Goal: Task Accomplishment & Management: Manage account settings

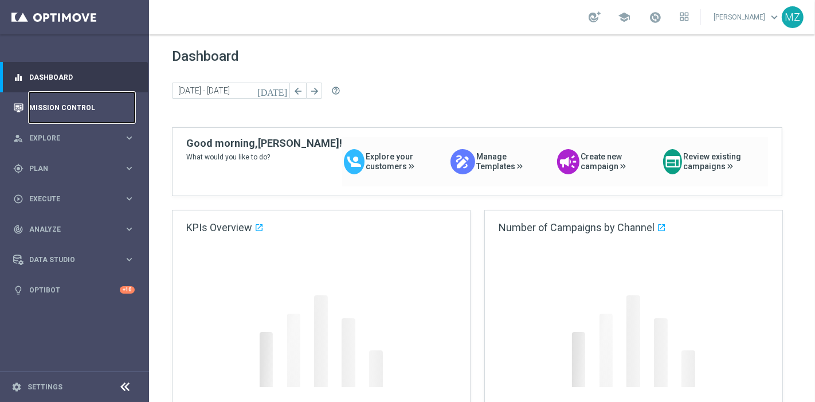
click at [66, 103] on link "Mission Control" at bounding box center [81, 107] width 105 height 30
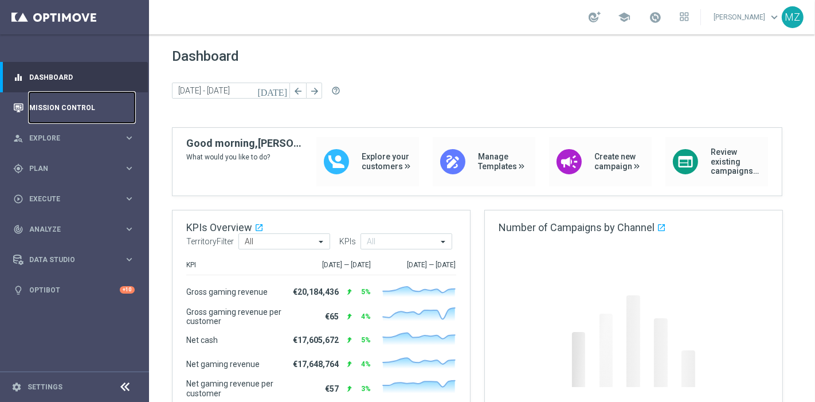
click at [67, 108] on link "Mission Control" at bounding box center [81, 107] width 105 height 30
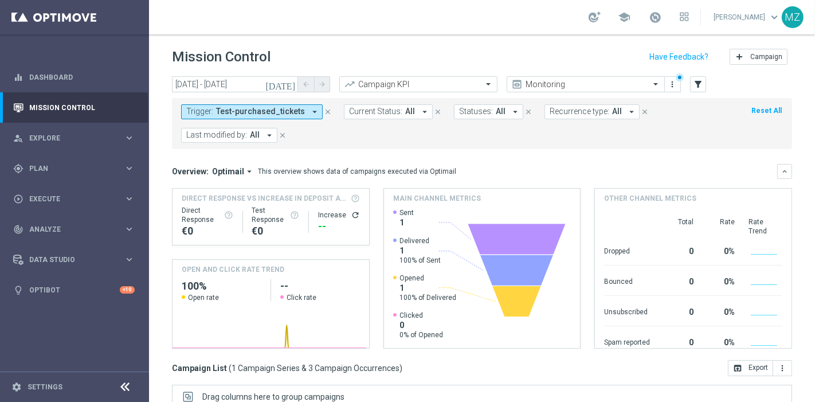
click at [280, 109] on span "Test-purchased_tickets" at bounding box center [260, 112] width 89 height 10
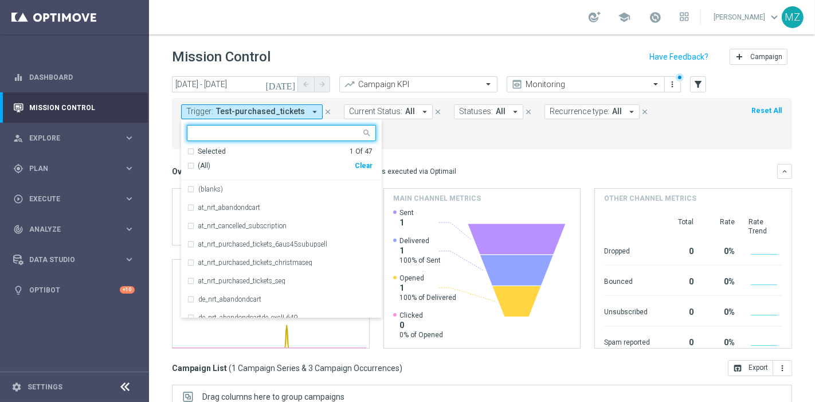
click at [0, 0] on div "Clear" at bounding box center [0, 0] width 0 height 0
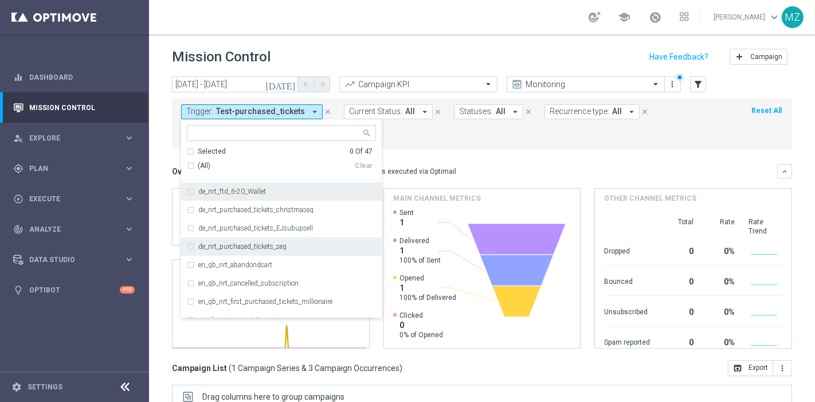
scroll to position [255, 0]
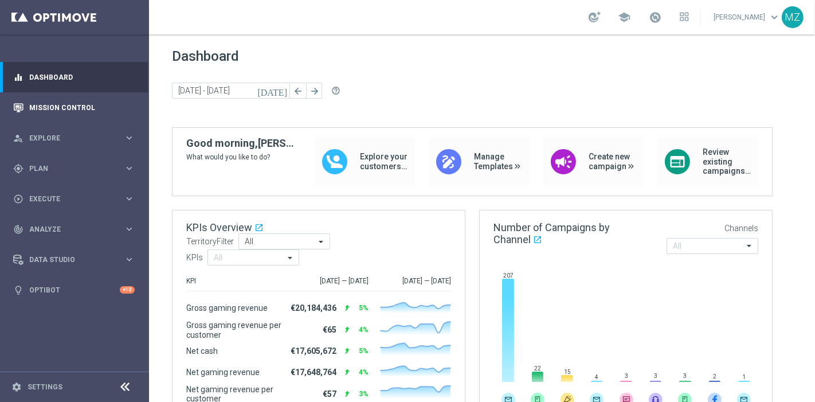
click at [28, 104] on div "Mission Control" at bounding box center [74, 107] width 122 height 30
click at [52, 109] on link "Mission Control" at bounding box center [81, 107] width 105 height 30
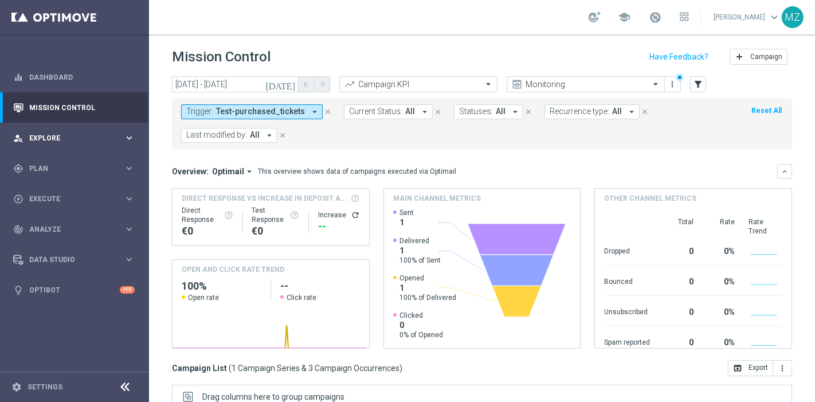
click at [73, 140] on span "Explore" at bounding box center [76, 138] width 95 height 7
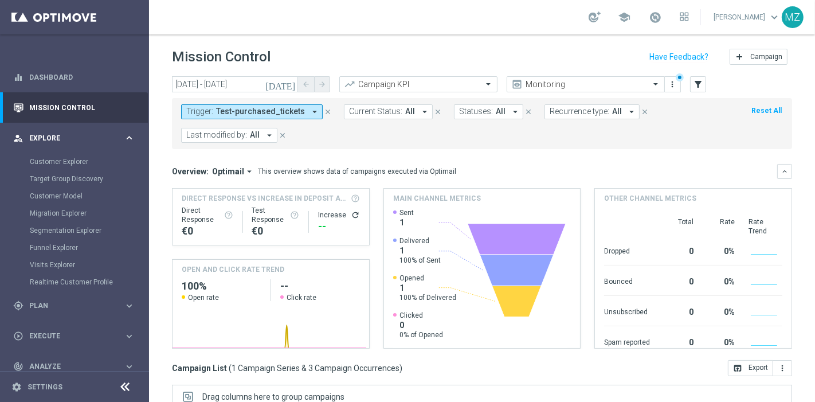
click at [77, 131] on div "person_search Explore keyboard_arrow_right" at bounding box center [74, 138] width 148 height 30
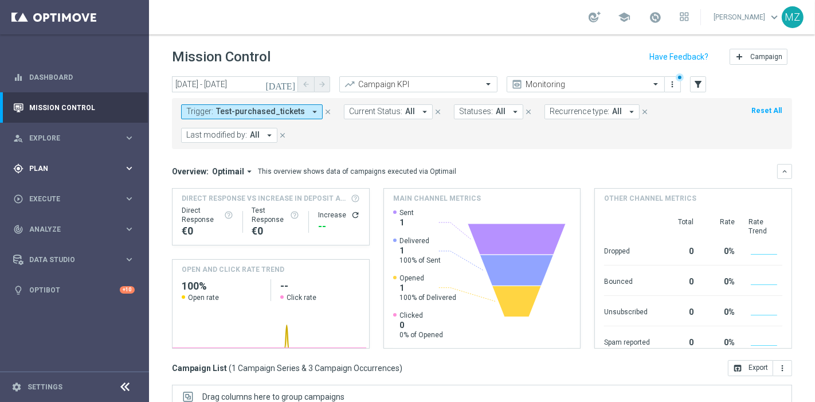
click at [69, 159] on div "gps_fixed Plan keyboard_arrow_right" at bounding box center [74, 168] width 148 height 30
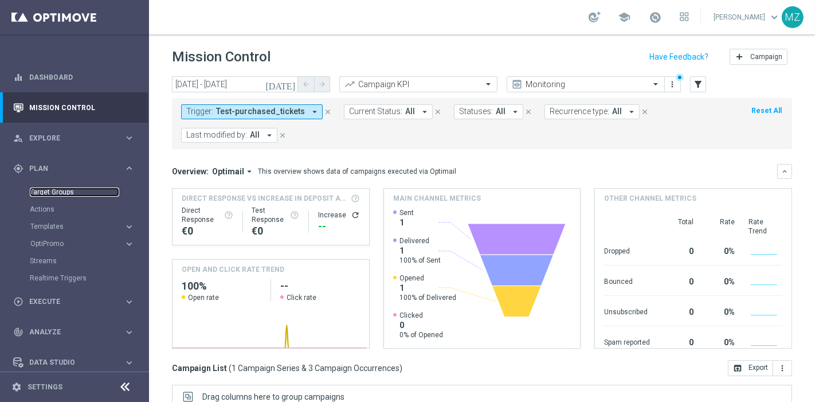
click at [57, 190] on link "Target Groups" at bounding box center [74, 191] width 89 height 9
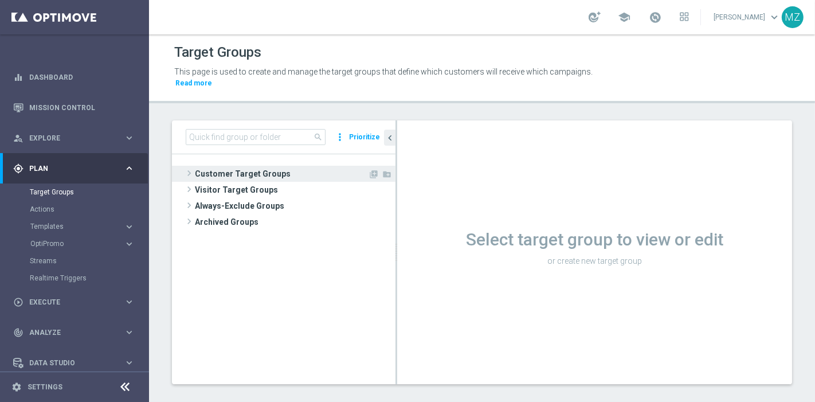
click at [188, 166] on span at bounding box center [188, 173] width 11 height 14
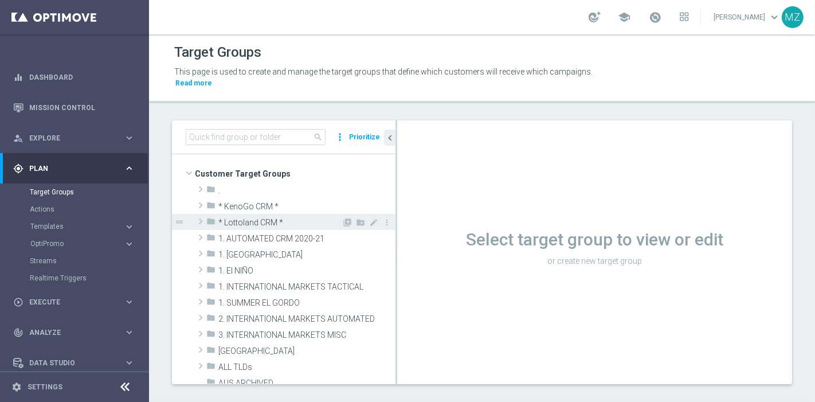
click at [198, 214] on span at bounding box center [200, 221] width 11 height 14
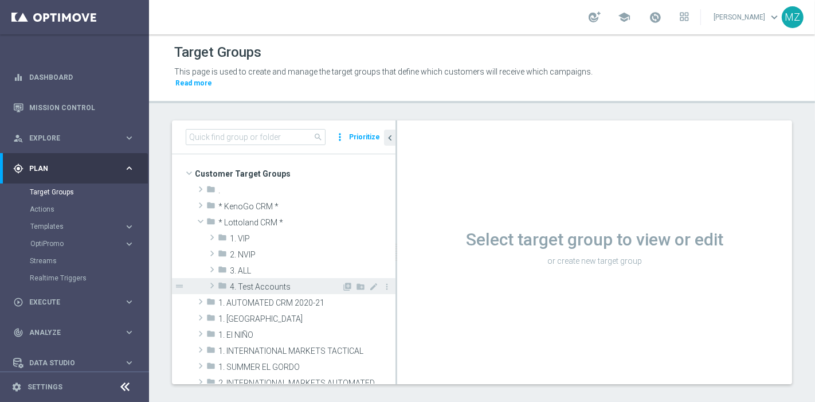
click at [213, 279] on span at bounding box center [211, 286] width 11 height 14
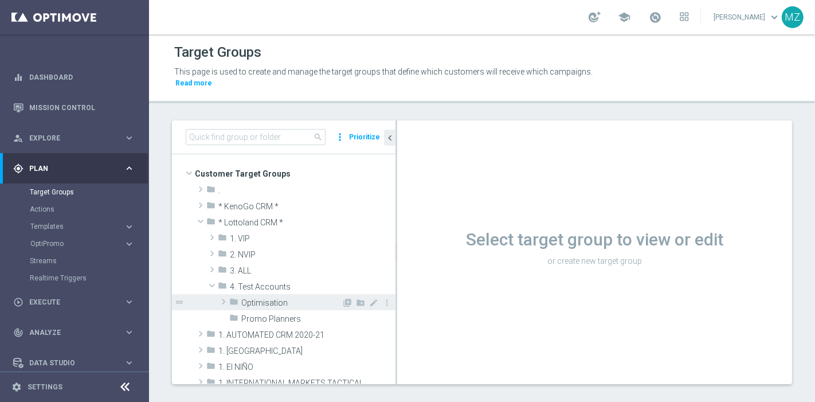
click at [221, 295] on span at bounding box center [223, 302] width 11 height 14
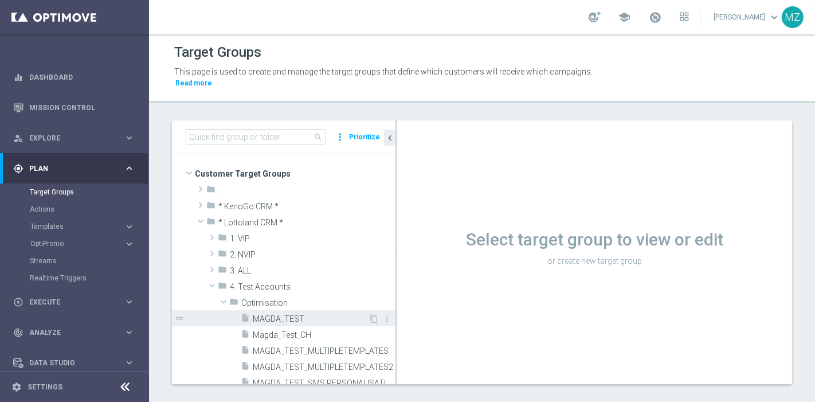
click at [272, 314] on span "MAGDA_TEST" at bounding box center [310, 319] width 115 height 10
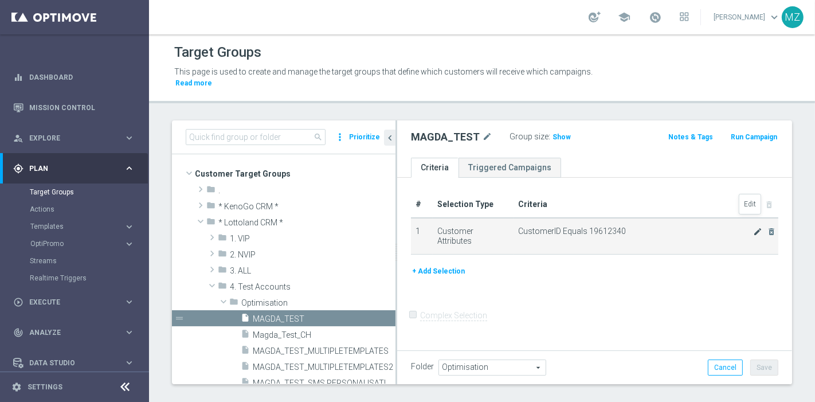
click at [733, 227] on icon "mode_edit" at bounding box center [757, 231] width 9 height 9
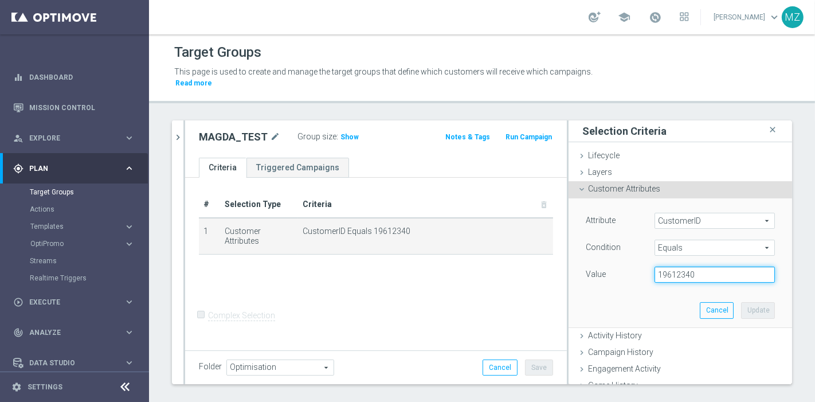
click at [670, 267] on input "19612340" at bounding box center [715, 275] width 120 height 16
paste input "225280155"
type input "225280155"
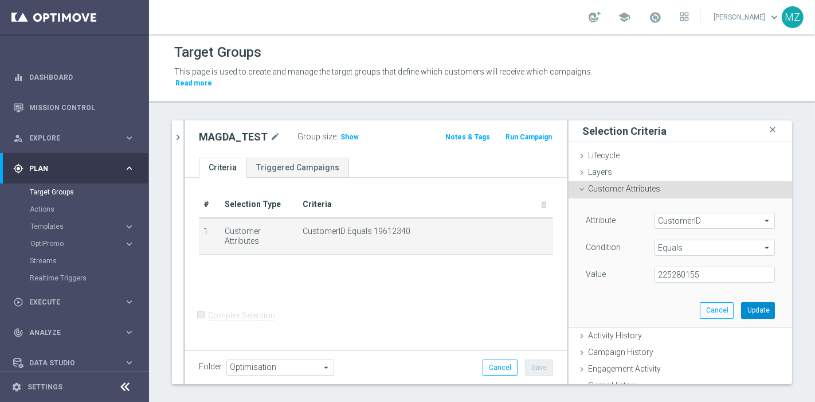
click at [733, 302] on button "Update" at bounding box center [758, 310] width 34 height 16
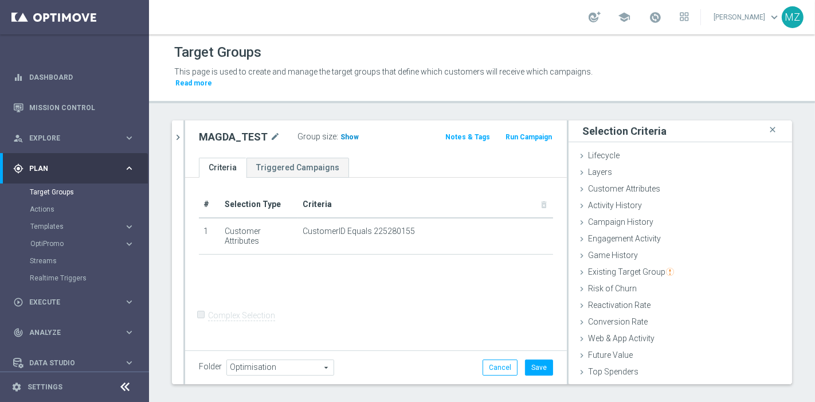
click at [342, 133] on span "Show" at bounding box center [349, 137] width 18 height 8
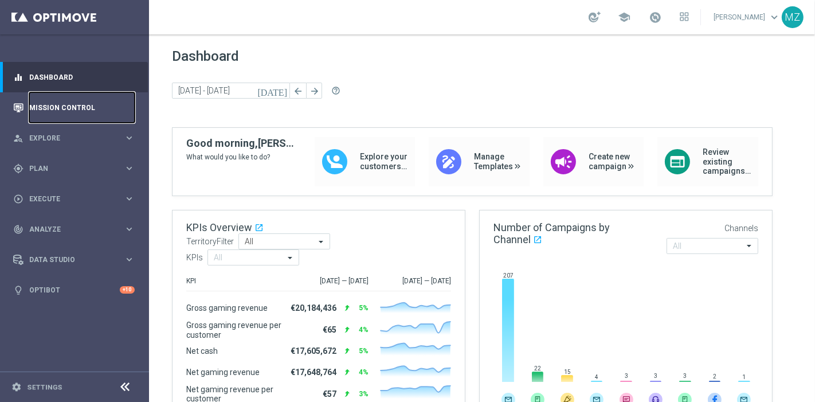
click at [71, 99] on link "Mission Control" at bounding box center [81, 107] width 105 height 30
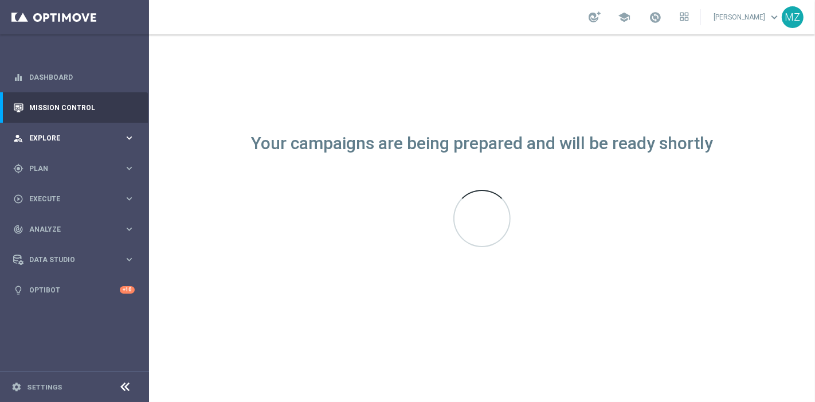
click at [60, 140] on span "Explore" at bounding box center [76, 138] width 95 height 7
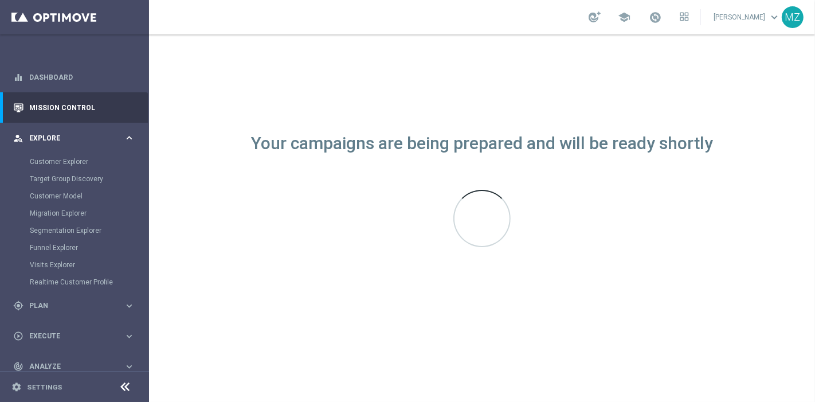
click at [60, 139] on span "Explore" at bounding box center [76, 138] width 95 height 7
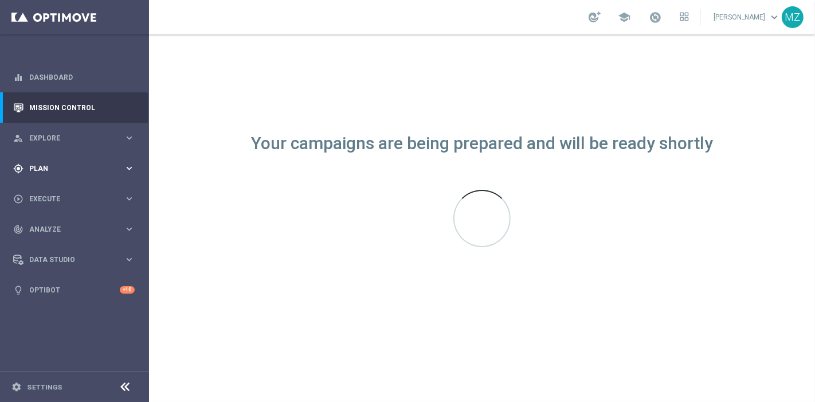
click at [37, 167] on span "Plan" at bounding box center [76, 168] width 95 height 7
click at [71, 163] on div "gps_fixed Plan" at bounding box center [68, 168] width 111 height 10
click at [68, 189] on div "play_circle_outline Execute keyboard_arrow_right" at bounding box center [74, 198] width 148 height 30
click at [73, 190] on div "play_circle_outline Execute keyboard_arrow_right" at bounding box center [74, 198] width 148 height 30
click at [80, 223] on div "track_changes Analyze keyboard_arrow_right" at bounding box center [74, 229] width 148 height 30
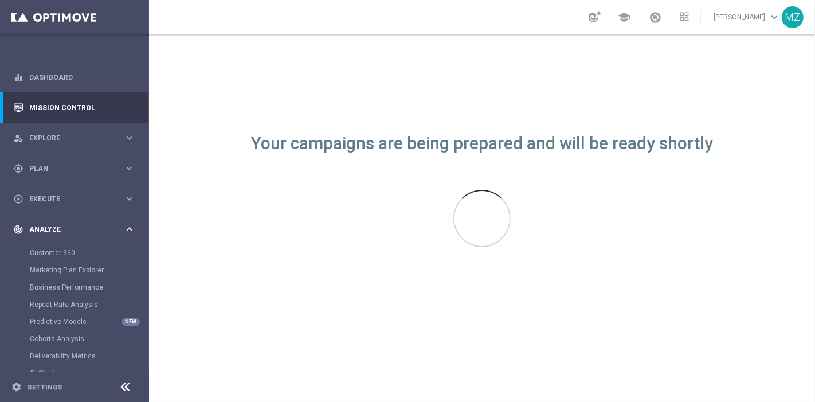
click at [80, 223] on div "track_changes Analyze keyboard_arrow_right" at bounding box center [74, 229] width 148 height 30
click at [80, 222] on div "track_changes Analyze keyboard_arrow_right" at bounding box center [74, 229] width 148 height 30
click at [81, 222] on div "track_changes Analyze keyboard_arrow_right" at bounding box center [74, 229] width 148 height 30
click at [65, 221] on div "track_changes Analyze keyboard_arrow_right" at bounding box center [74, 229] width 148 height 30
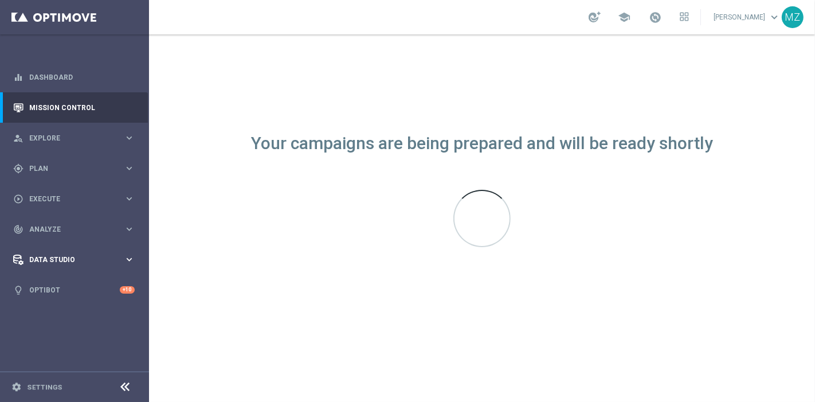
click at [92, 257] on span "Data Studio" at bounding box center [76, 259] width 95 height 7
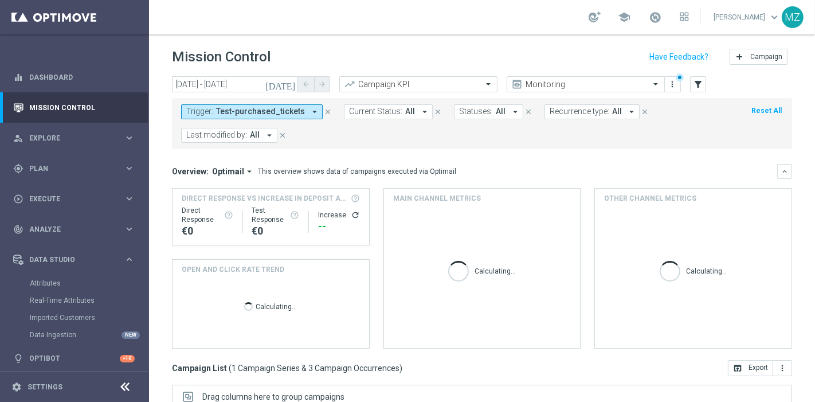
click at [353, 212] on icon "refresh" at bounding box center [355, 214] width 9 height 9
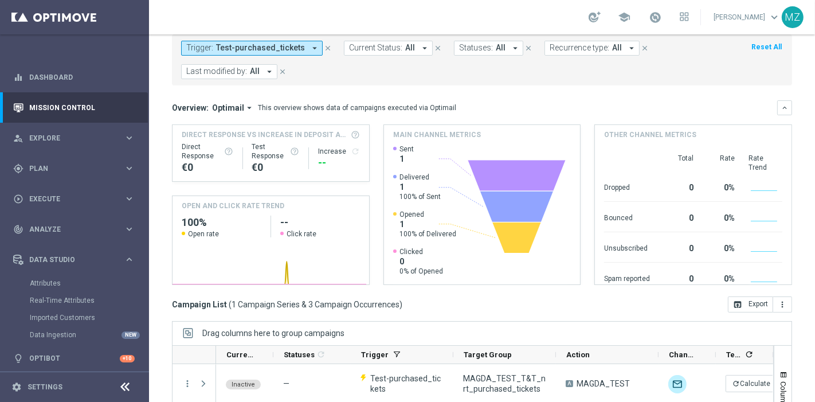
click at [287, 46] on span "Test-purchased_tickets" at bounding box center [260, 48] width 89 height 10
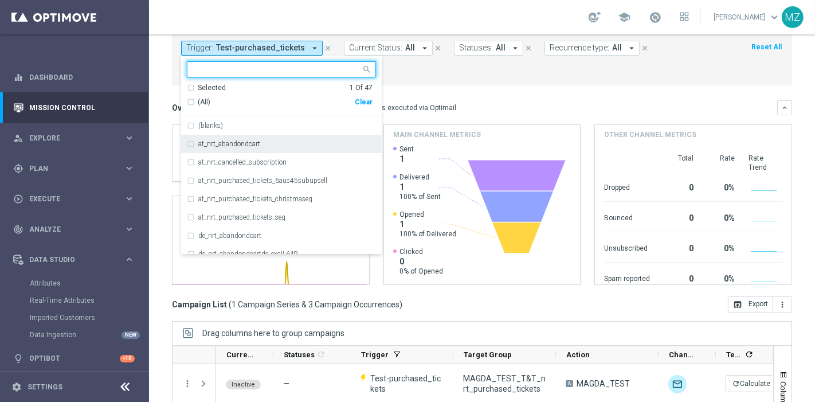
click at [219, 146] on label "at_nrt_abandondcart" at bounding box center [229, 143] width 62 height 7
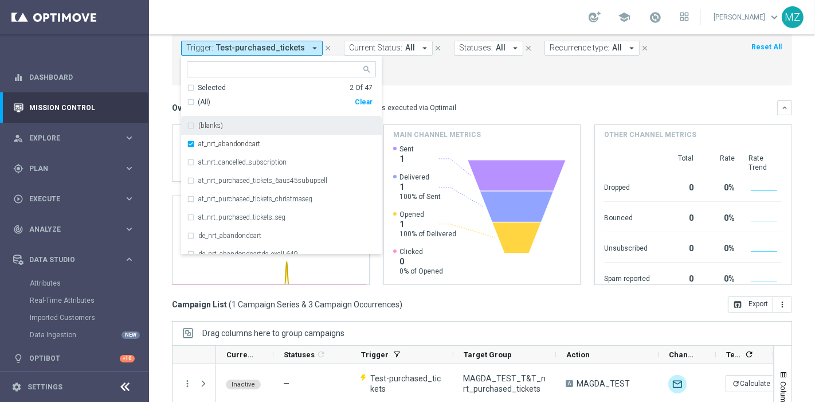
click at [0, 0] on div "Clear" at bounding box center [0, 0] width 0 height 0
click at [189, 101] on div "(All)" at bounding box center [271, 102] width 168 height 10
click at [191, 126] on div "(blanks)" at bounding box center [281, 125] width 189 height 18
drag, startPoint x: 541, startPoint y: 105, endPoint x: 304, endPoint y: 71, distance: 239.8
click at [541, 104] on div "Overview: Optimail arrow_drop_down This overview shows data of campaigns execut…" at bounding box center [474, 108] width 605 height 10
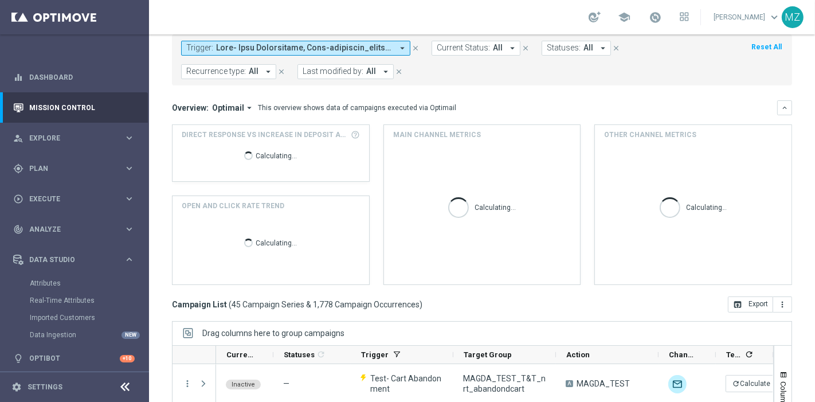
click at [272, 46] on span at bounding box center [304, 48] width 177 height 10
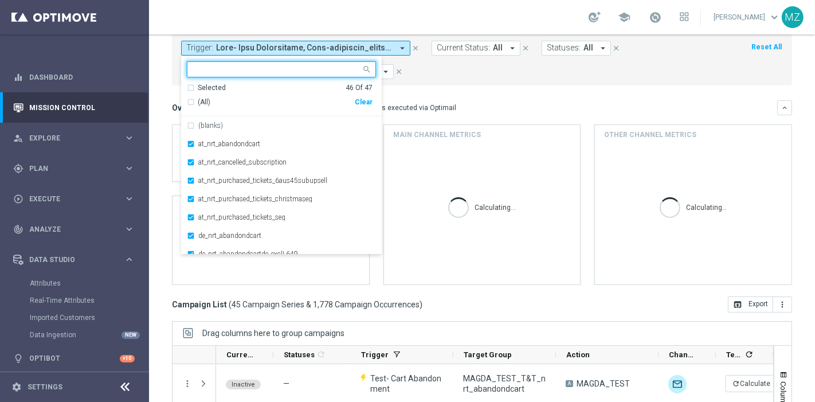
click at [529, 96] on mini-dashboard "Overview: Optimail arrow_drop_down This overview shows data of campaigns execut…" at bounding box center [482, 190] width 620 height 211
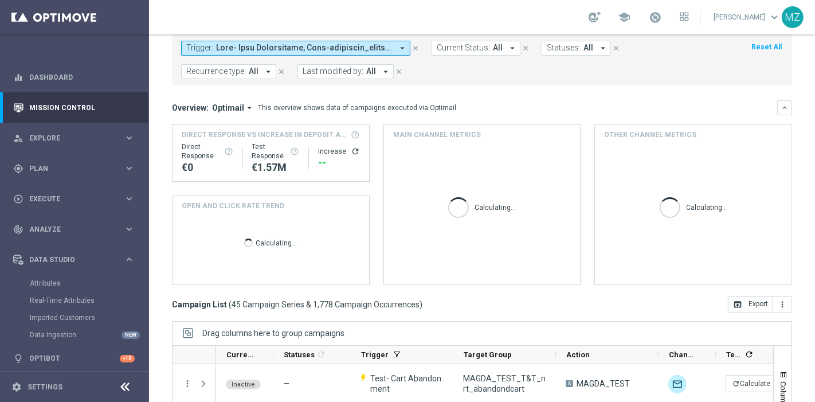
scroll to position [0, 0]
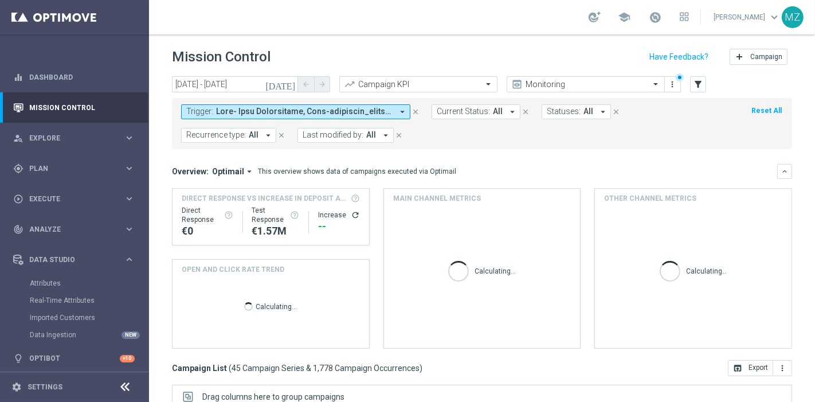
click at [291, 83] on icon "[DATE]" at bounding box center [280, 84] width 31 height 10
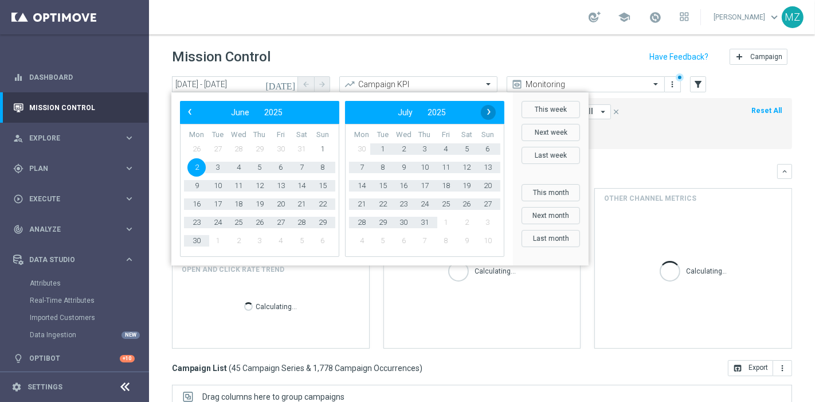
click at [491, 115] on span "›" at bounding box center [488, 111] width 15 height 15
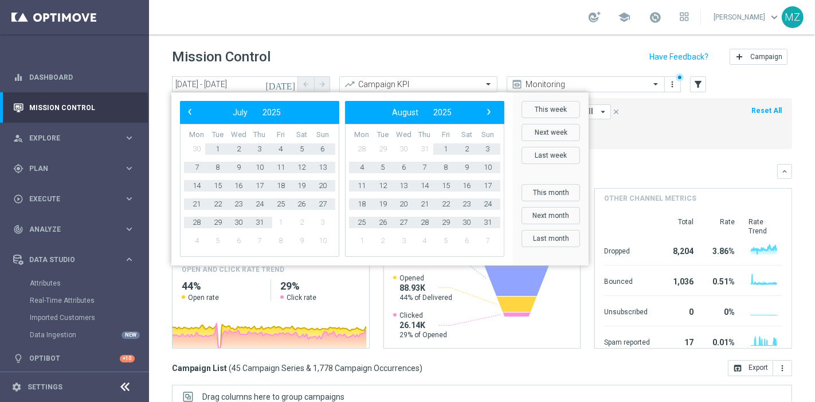
click at [491, 115] on span "›" at bounding box center [488, 111] width 15 height 15
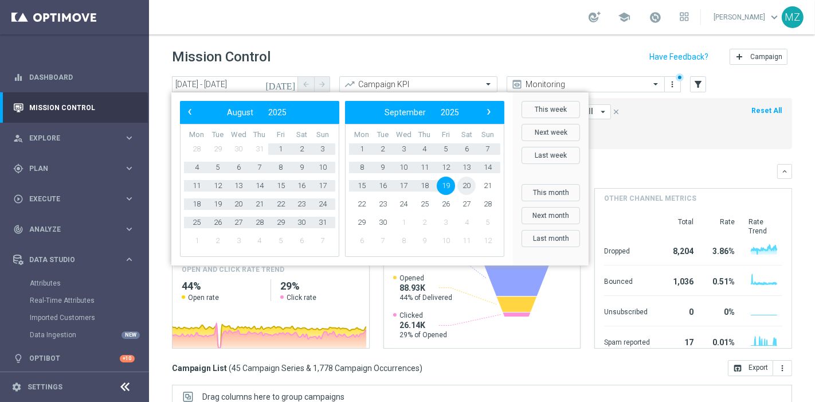
click at [472, 189] on span "20" at bounding box center [466, 186] width 18 height 18
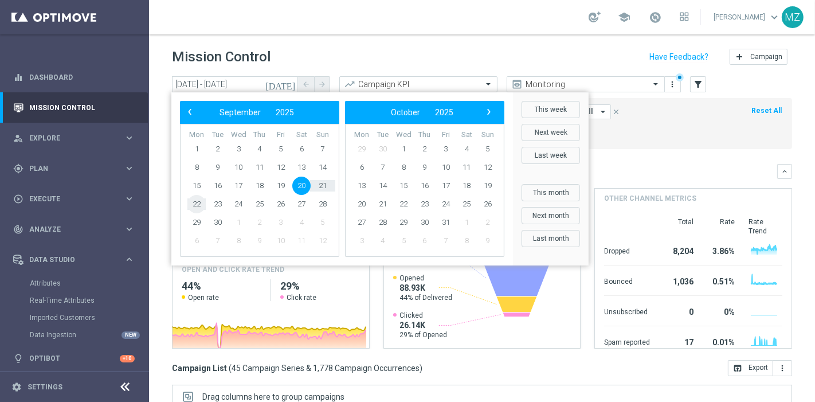
click at [193, 202] on span "22" at bounding box center [196, 204] width 18 height 18
type input "20 Sep 2025 - 22 Sep 2025"
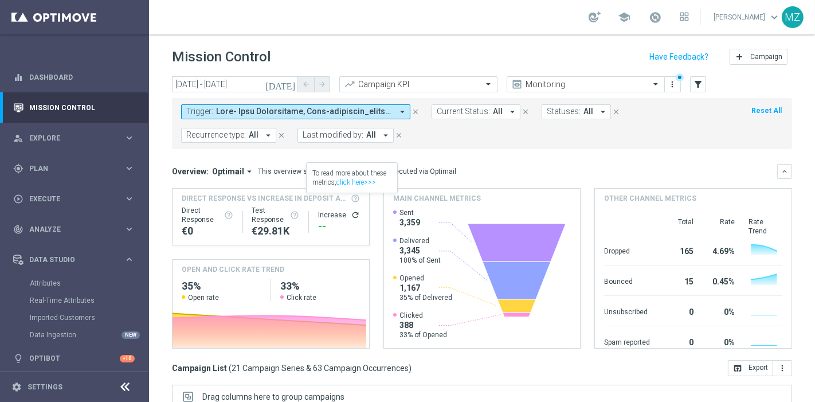
click at [351, 216] on icon "refresh" at bounding box center [355, 214] width 9 height 9
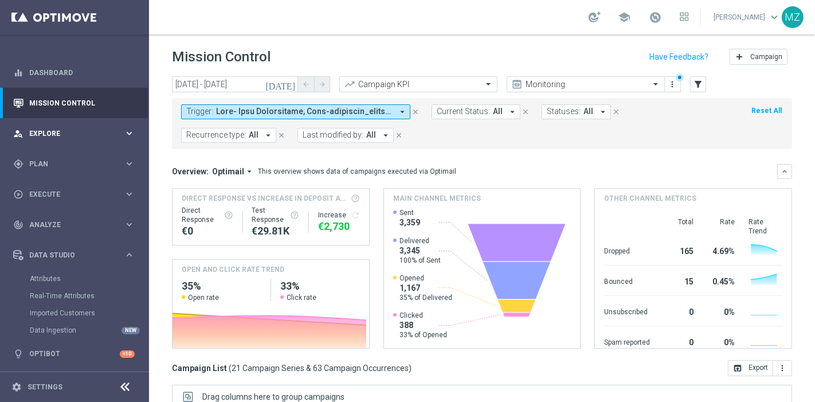
click at [83, 133] on span "Explore" at bounding box center [76, 133] width 95 height 7
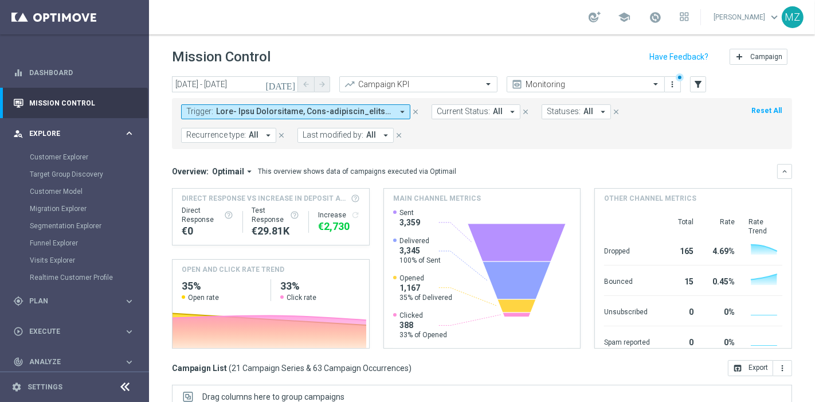
click at [83, 133] on span "Explore" at bounding box center [76, 133] width 95 height 7
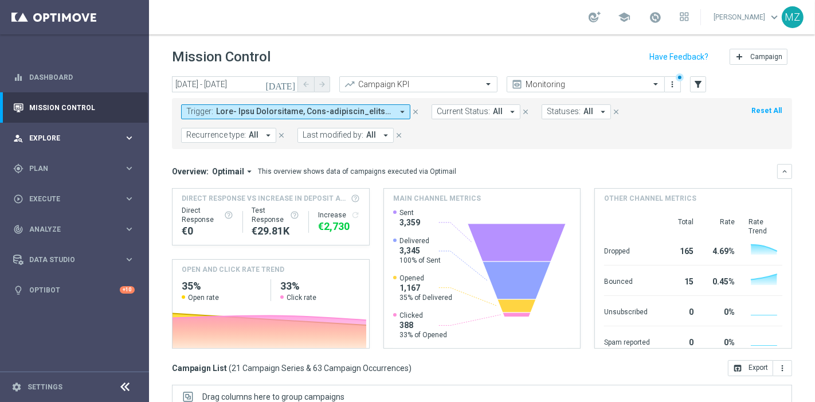
scroll to position [0, 0]
click at [71, 166] on span "Plan" at bounding box center [76, 168] width 95 height 7
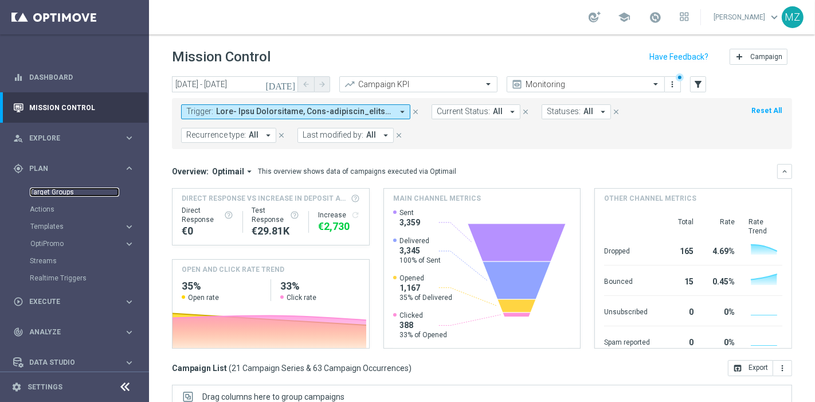
click at [56, 190] on link "Target Groups" at bounding box center [74, 191] width 89 height 9
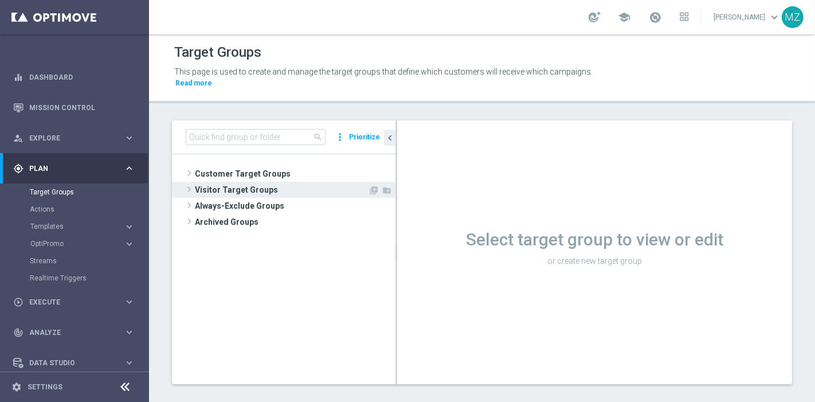
click at [195, 182] on span "Visitor Target Groups" at bounding box center [281, 190] width 173 height 16
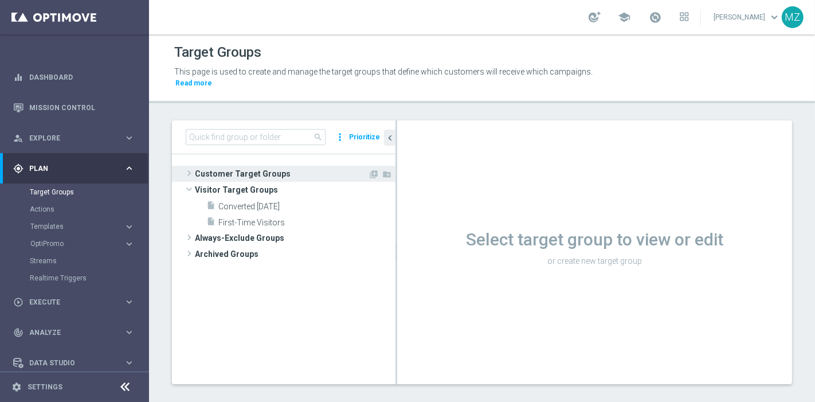
click at [190, 166] on span at bounding box center [188, 173] width 11 height 14
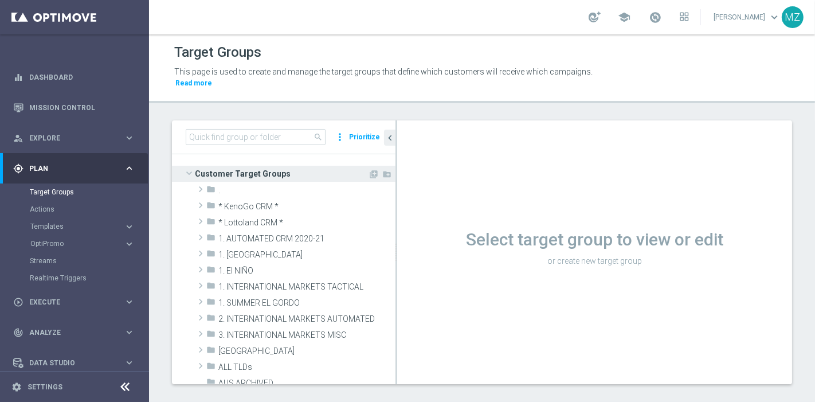
drag, startPoint x: 186, startPoint y: 160, endPoint x: 177, endPoint y: 159, distance: 9.8
click at [177, 166] on div at bounding box center [284, 174] width 224 height 16
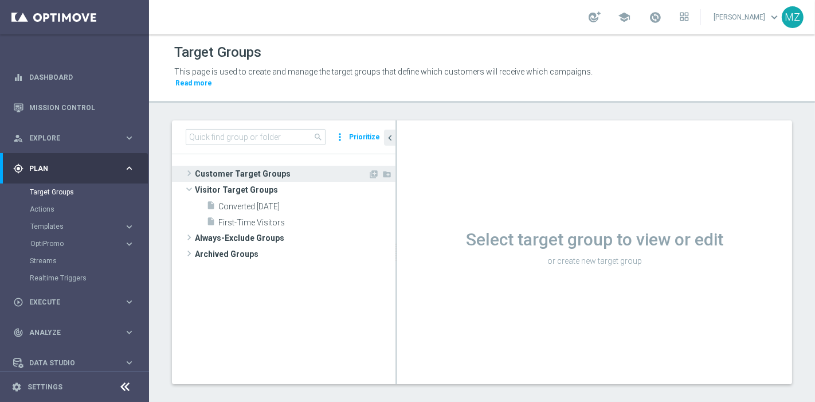
click at [187, 166] on span at bounding box center [188, 173] width 11 height 14
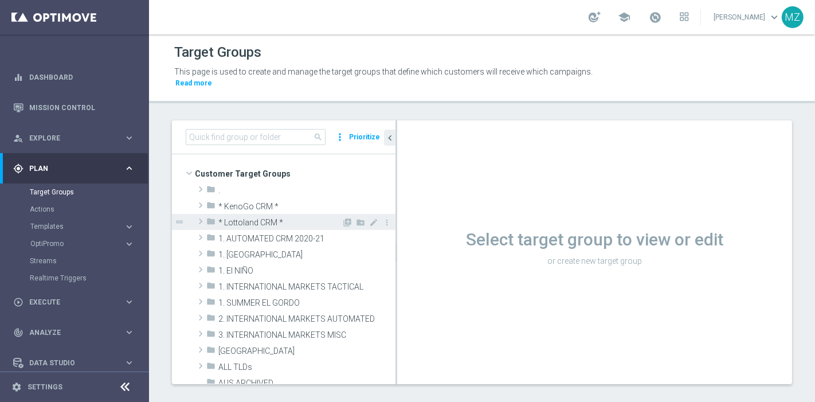
click at [202, 214] on span at bounding box center [200, 221] width 11 height 14
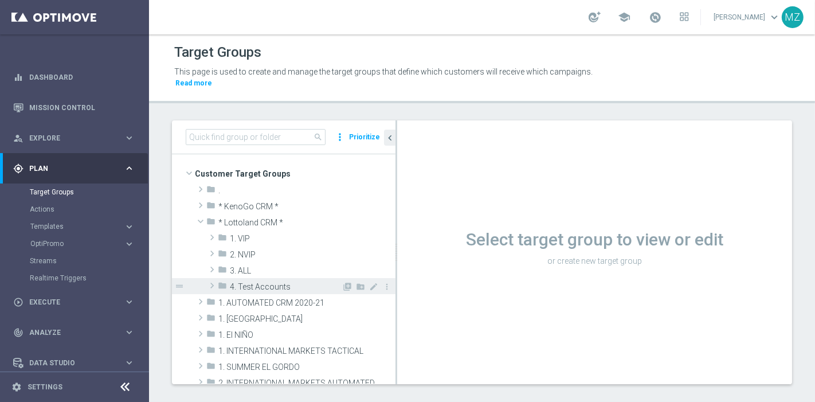
click at [213, 279] on span at bounding box center [211, 286] width 11 height 14
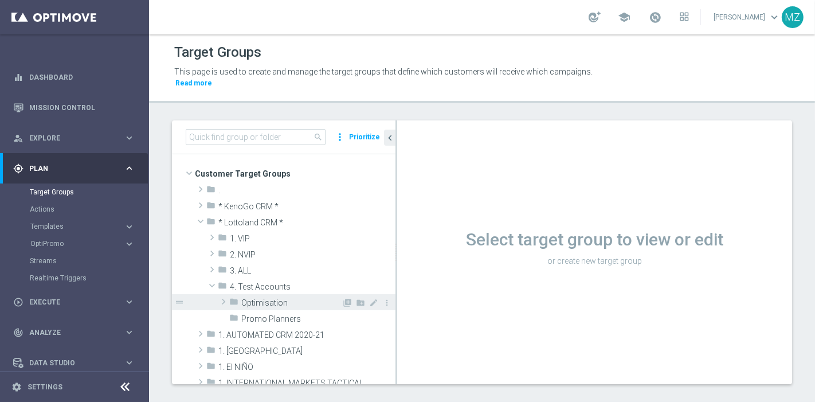
click at [221, 295] on span at bounding box center [223, 302] width 11 height 14
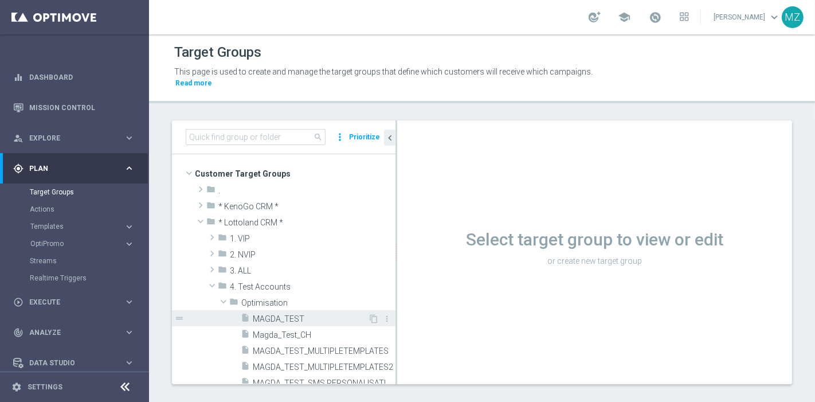
click at [272, 314] on span "MAGDA_TEST" at bounding box center [310, 319] width 115 height 10
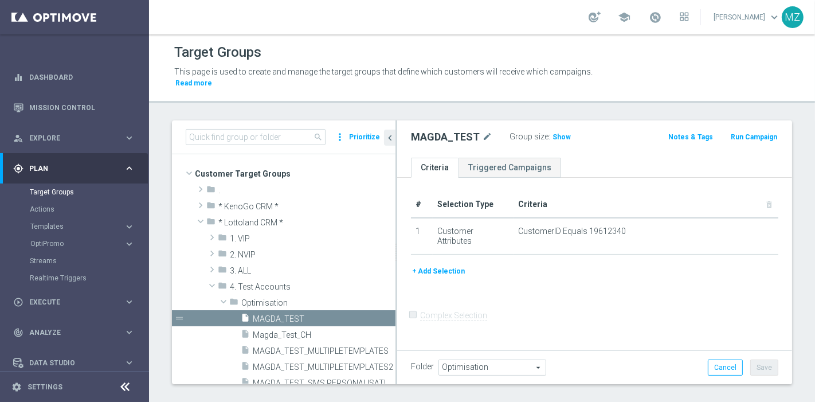
click at [434, 265] on button "+ Add Selection" at bounding box center [438, 271] width 55 height 13
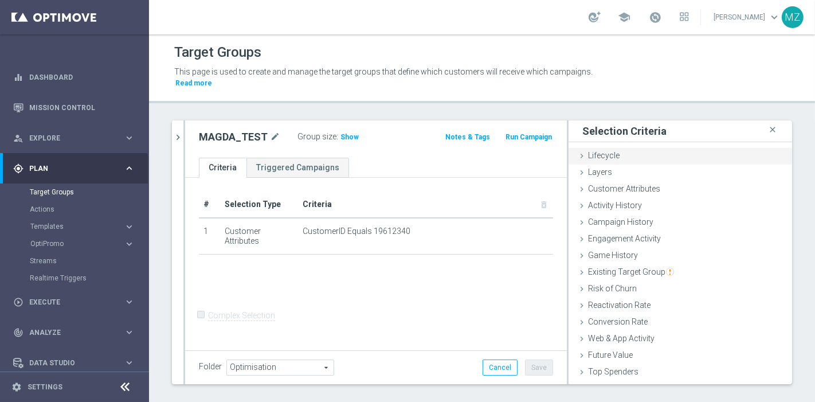
drag, startPoint x: 590, startPoint y: 134, endPoint x: 593, endPoint y: 143, distance: 9.1
click at [589, 134] on div "Selection Criteria close Lifecycle done Cancel Add Layers done Cancel Add done" at bounding box center [681, 252] width 224 height 264
click at [592, 151] on span "Lifecycle" at bounding box center [604, 155] width 32 height 9
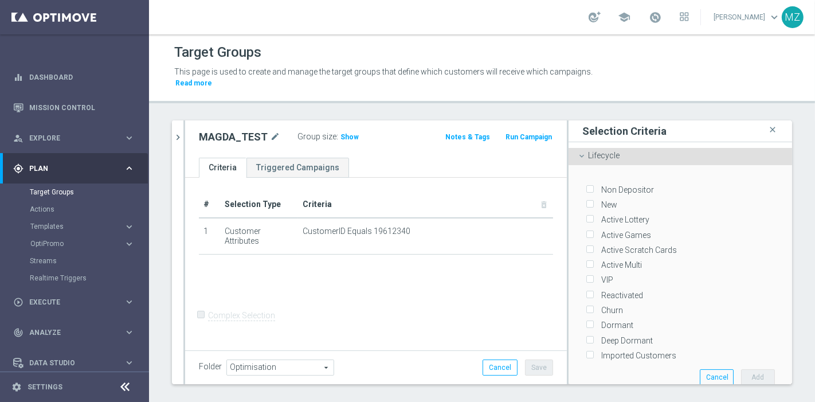
click at [586, 201] on input "New" at bounding box center [589, 204] width 7 height 7
checkbox input "true"
click at [767, 122] on icon "close" at bounding box center [772, 129] width 11 height 15
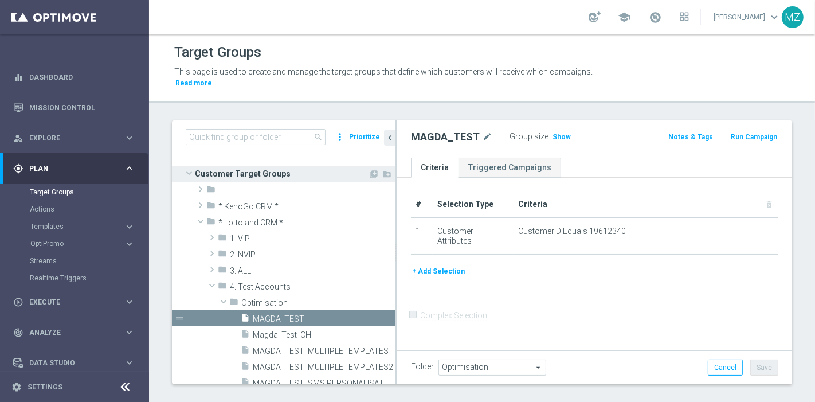
click at [183, 166] on div "Customer Target Groups library_add create_new_folder" at bounding box center [289, 174] width 212 height 16
click at [190, 167] on span at bounding box center [189, 172] width 14 height 11
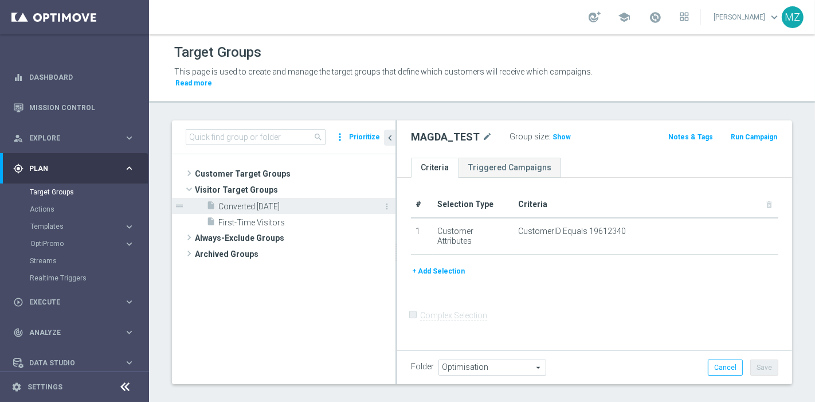
click at [250, 202] on span "Converted Today" at bounding box center [293, 207] width 151 height 10
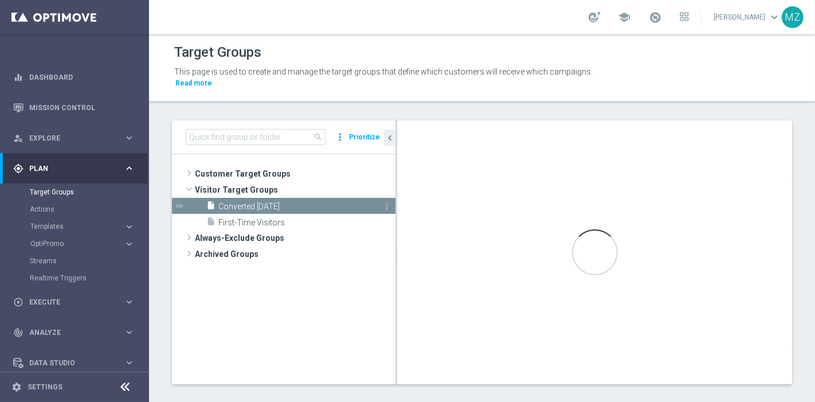
type input "Visitor Target Groups"
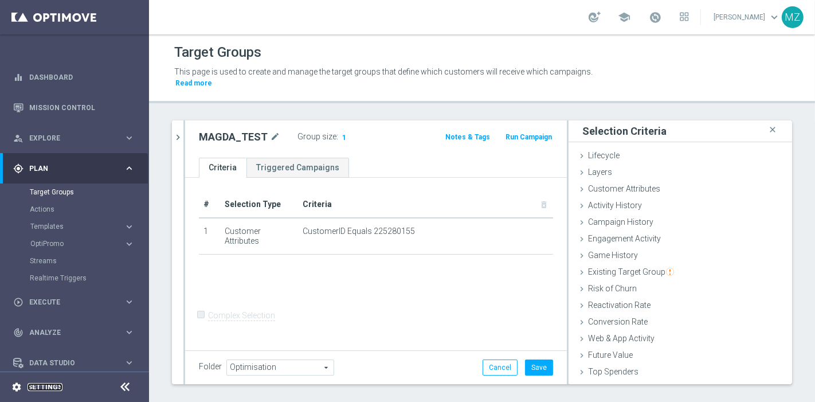
click at [45, 383] on link "Settings" at bounding box center [45, 386] width 35 height 7
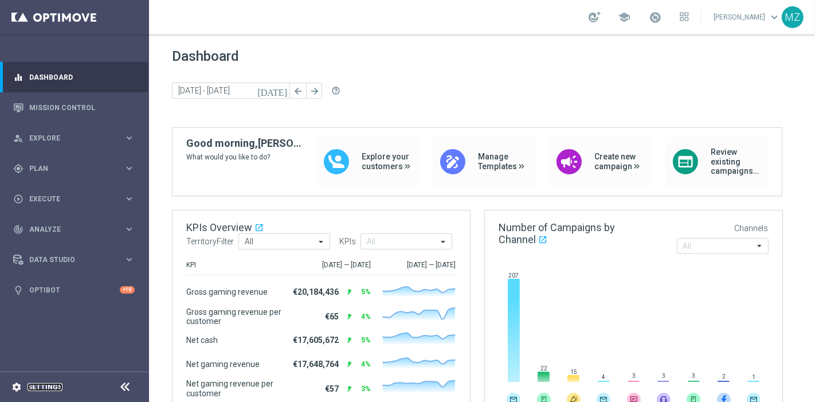
click at [34, 390] on link "Settings" at bounding box center [45, 386] width 35 height 7
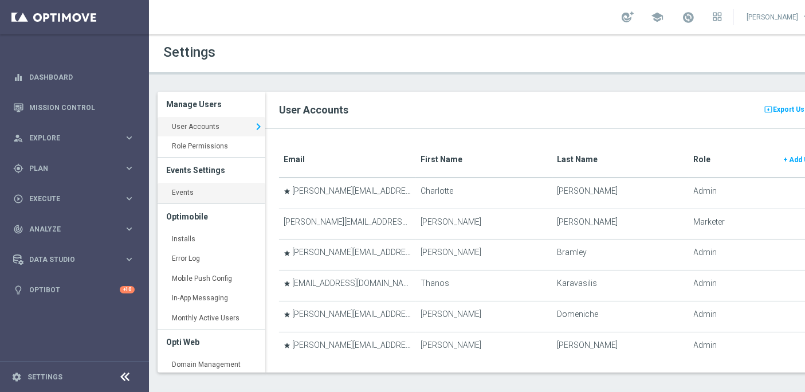
click at [175, 192] on link "Events keyboard_arrow_right" at bounding box center [212, 193] width 108 height 21
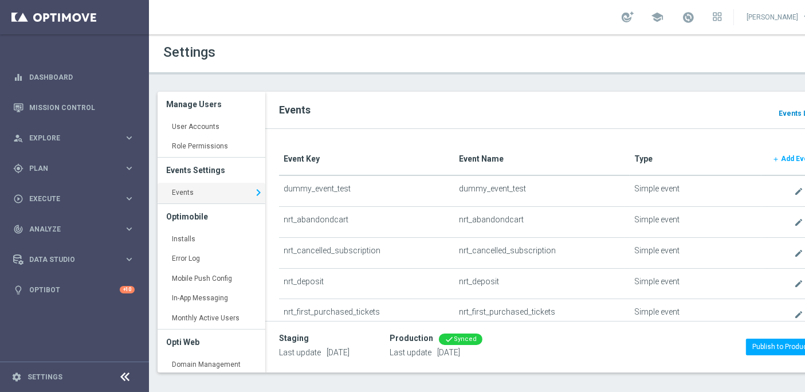
click at [789, 109] on b "Events Log" at bounding box center [797, 113] width 37 height 8
click at [95, 139] on span "Explore" at bounding box center [76, 138] width 95 height 7
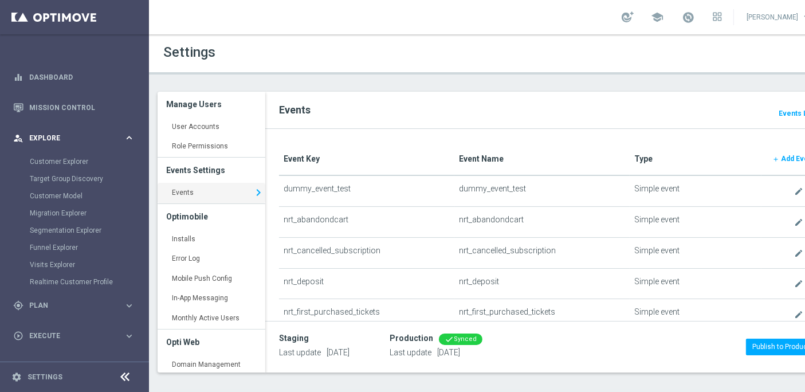
click at [95, 139] on span "Explore" at bounding box center [76, 138] width 95 height 7
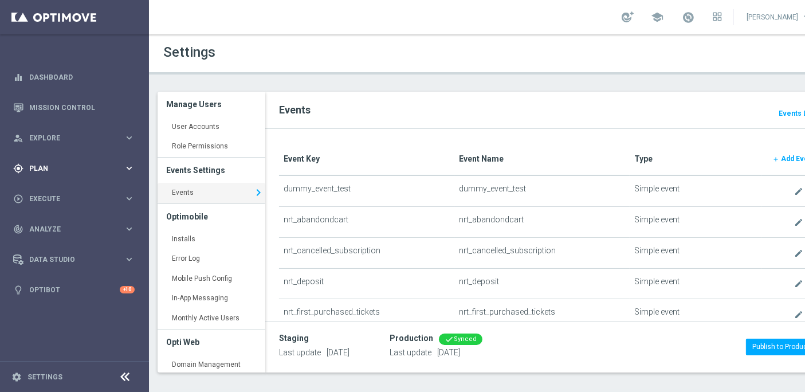
click at [73, 166] on span "Plan" at bounding box center [76, 168] width 95 height 7
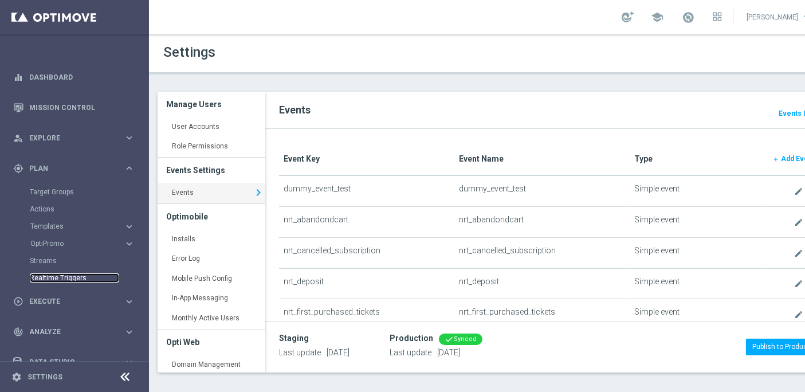
click at [52, 277] on link "Realtime Triggers" at bounding box center [74, 277] width 89 height 9
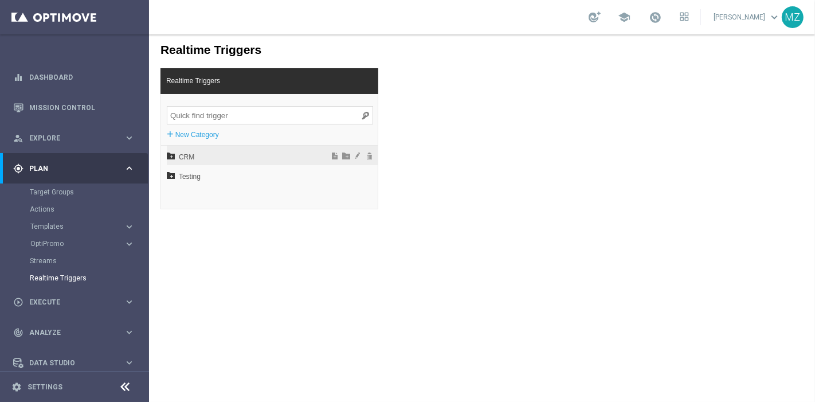
click at [173, 157] on icon at bounding box center [170, 155] width 8 height 8
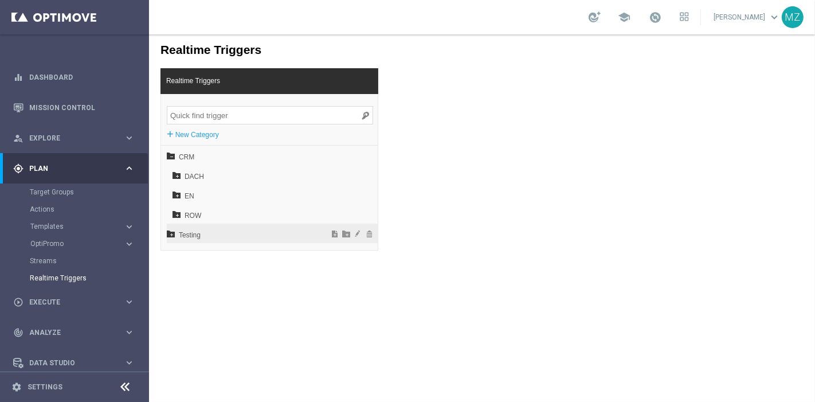
click at [168, 236] on icon at bounding box center [170, 233] width 8 height 8
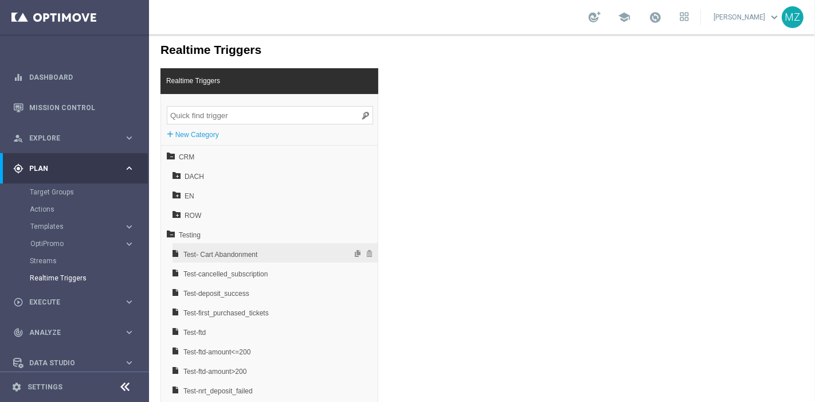
click at [216, 254] on span "Test- Cart Abandonment" at bounding box center [244, 253] width 123 height 19
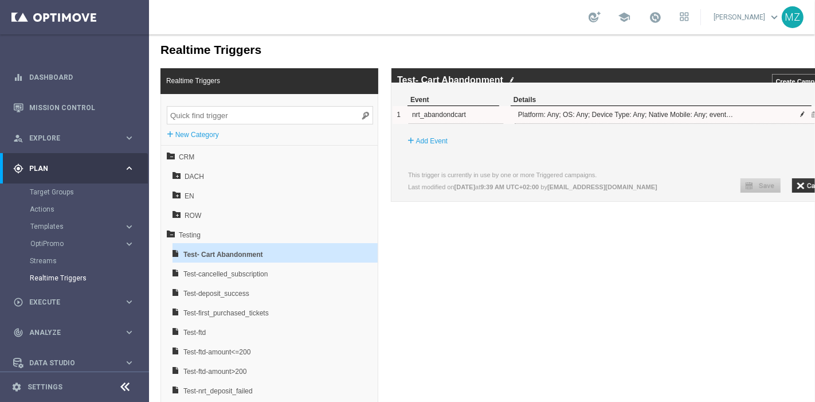
click at [802, 117] on span at bounding box center [802, 113] width 7 height 7
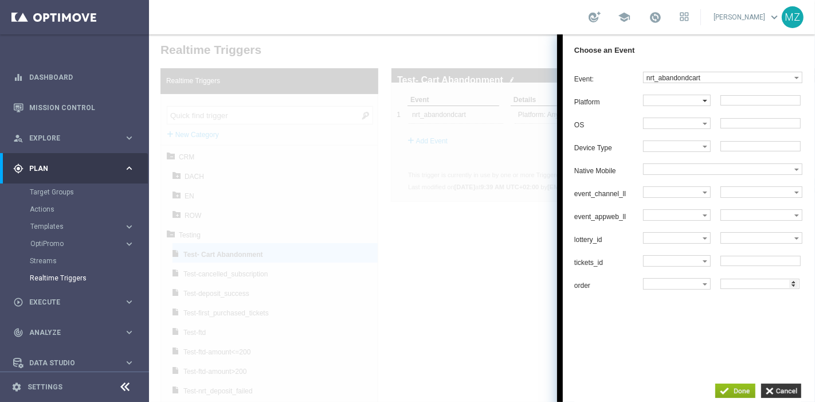
click at [648, 99] on label at bounding box center [672, 100] width 59 height 10
click at [663, 49] on div "Choose an Event" at bounding box center [688, 50] width 252 height 32
click at [479, 339] on div at bounding box center [481, 217] width 666 height 367
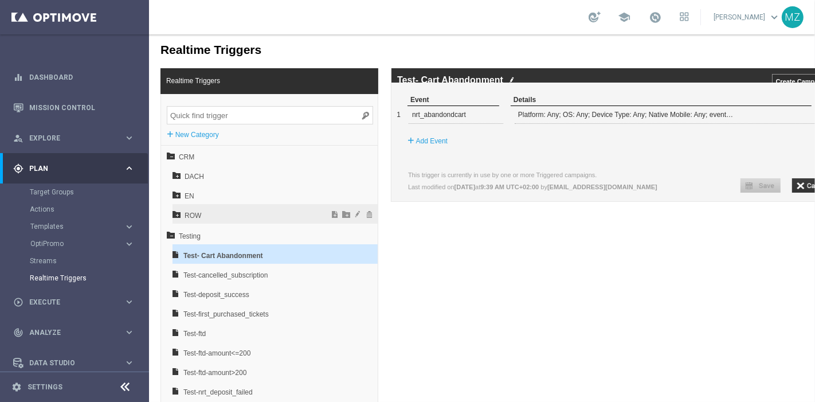
click at [175, 215] on icon at bounding box center [176, 213] width 8 height 8
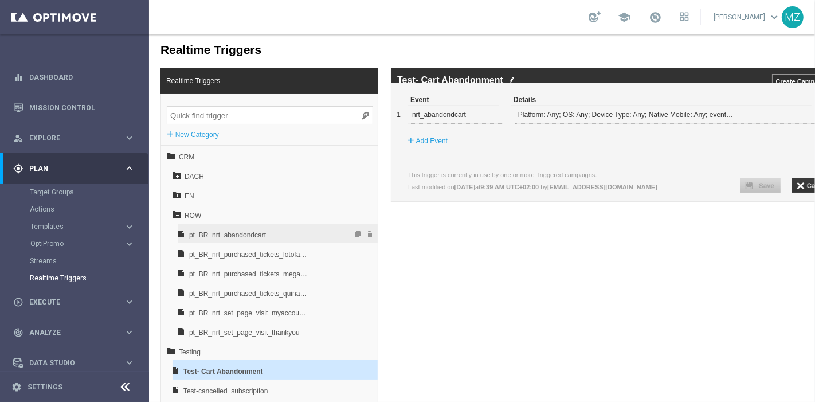
click at [217, 230] on span "pt_BR_nrt_abandondcart" at bounding box center [249, 234] width 120 height 19
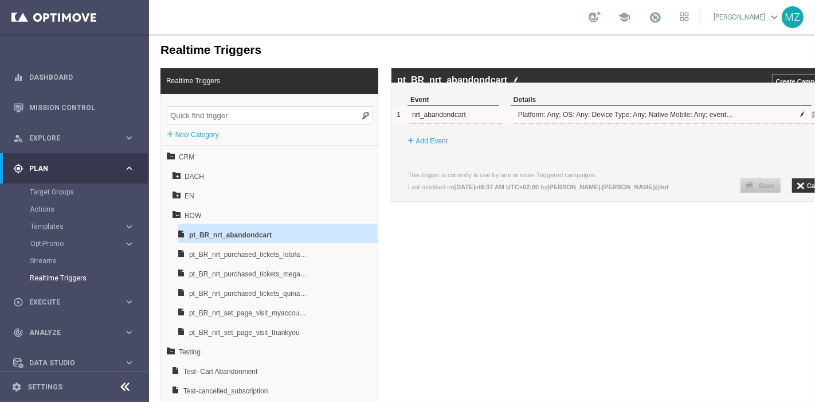
click at [801, 117] on span at bounding box center [802, 113] width 7 height 7
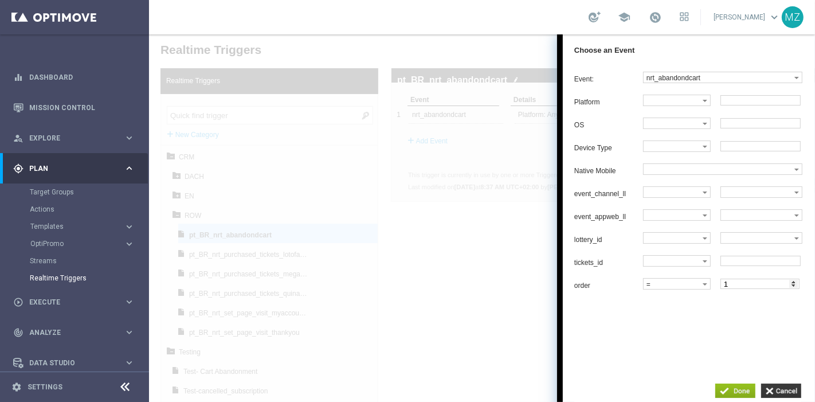
click at [457, 308] on div at bounding box center [481, 217] width 666 height 367
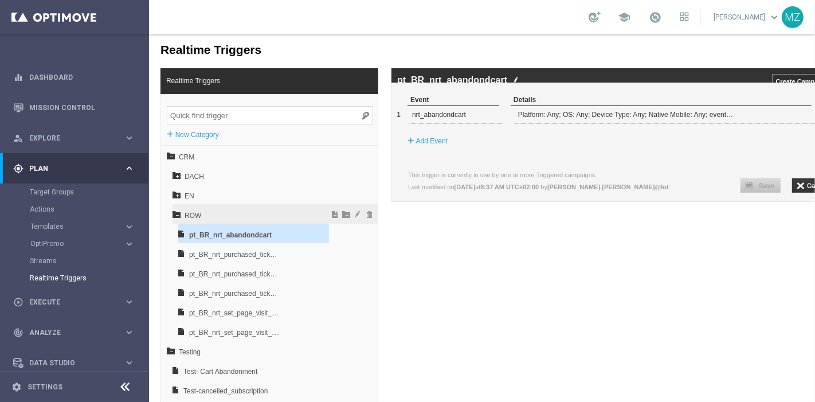
click at [174, 214] on icon at bounding box center [176, 213] width 8 height 8
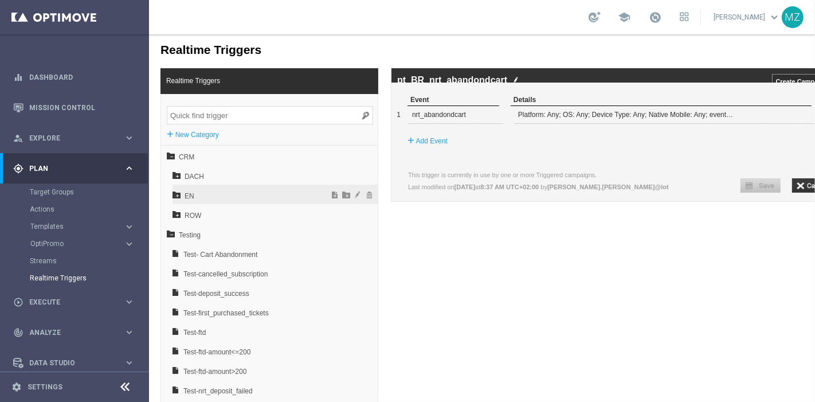
click at [176, 194] on icon at bounding box center [176, 194] width 8 height 8
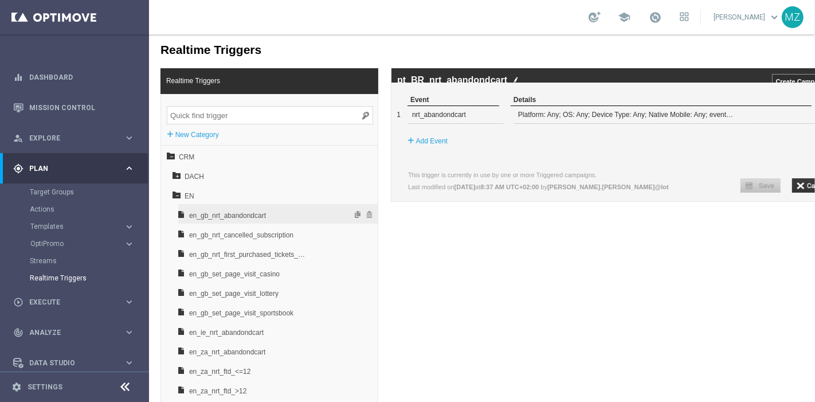
scroll to position [64, 0]
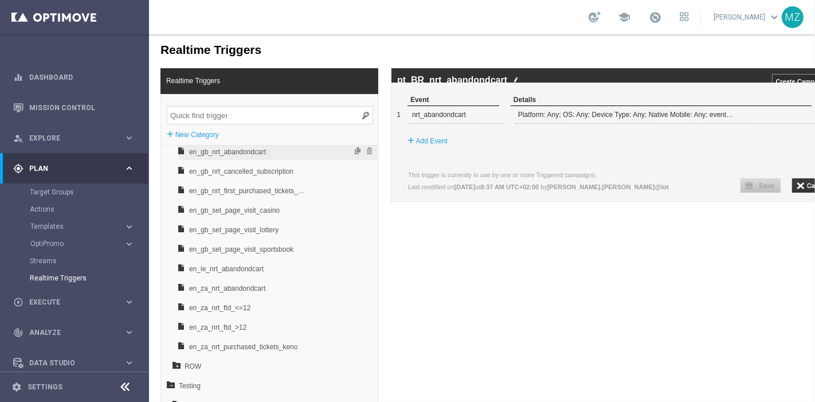
click at [243, 154] on span "en_gb_nrt_abandondcart" at bounding box center [249, 151] width 120 height 19
click at [802, 117] on span at bounding box center [802, 113] width 7 height 7
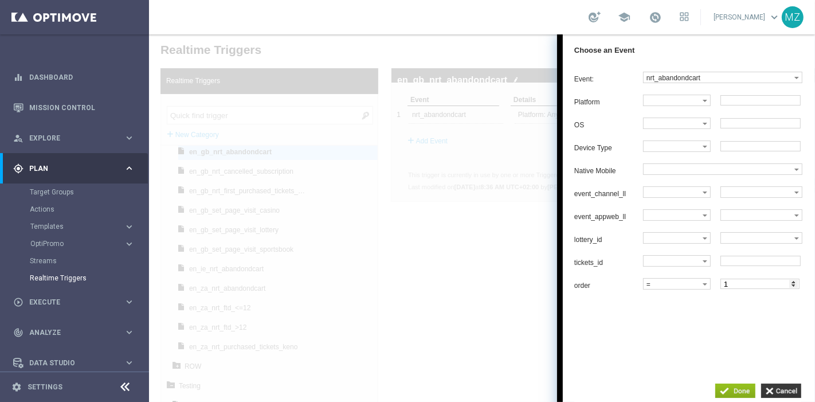
click at [492, 244] on div at bounding box center [481, 217] width 666 height 367
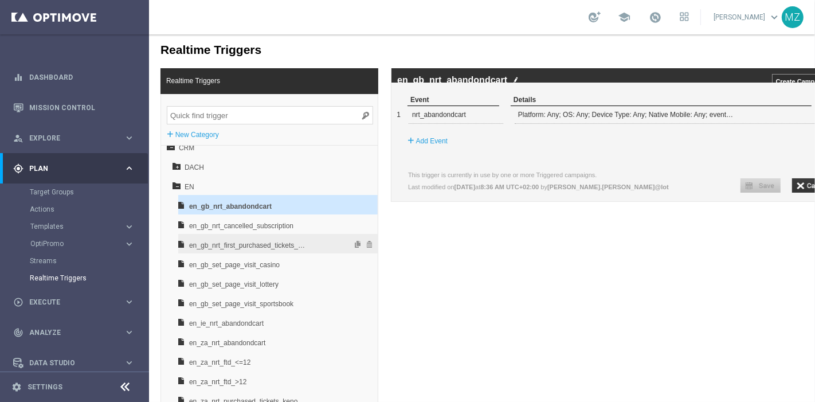
scroll to position [0, 0]
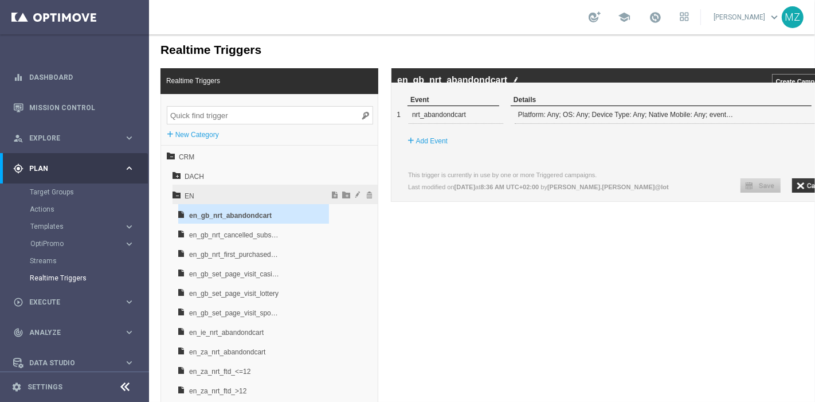
click at [174, 191] on icon at bounding box center [176, 194] width 8 height 8
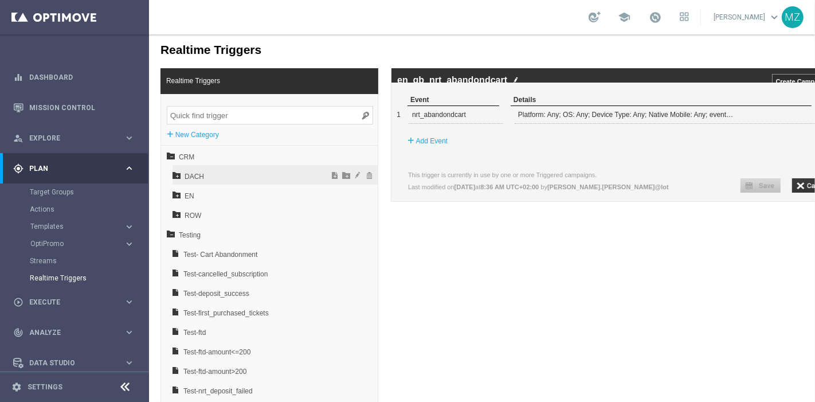
click at [177, 175] on icon at bounding box center [176, 174] width 8 height 8
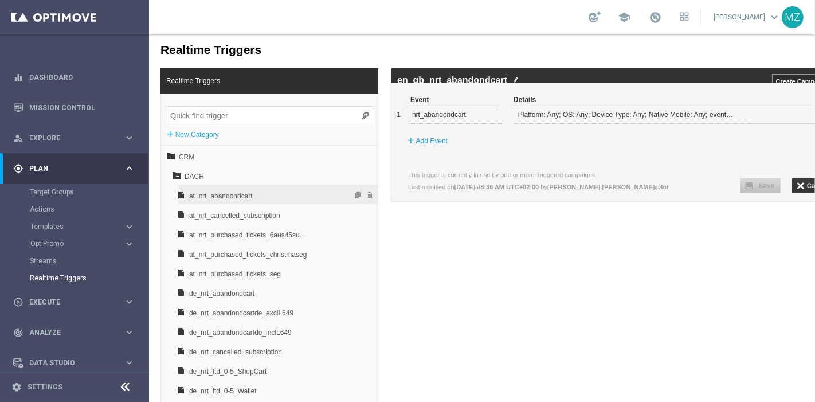
click at [217, 198] on span "at_nrt_abandondcart" at bounding box center [249, 195] width 120 height 19
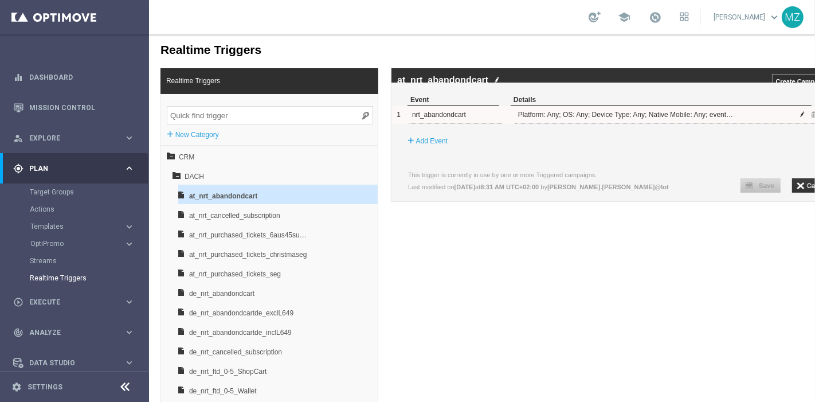
click at [801, 117] on span at bounding box center [802, 113] width 7 height 7
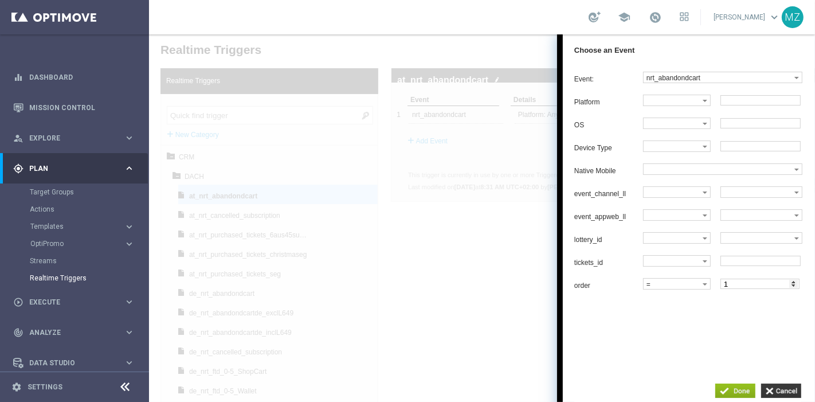
click at [453, 277] on div at bounding box center [481, 217] width 666 height 367
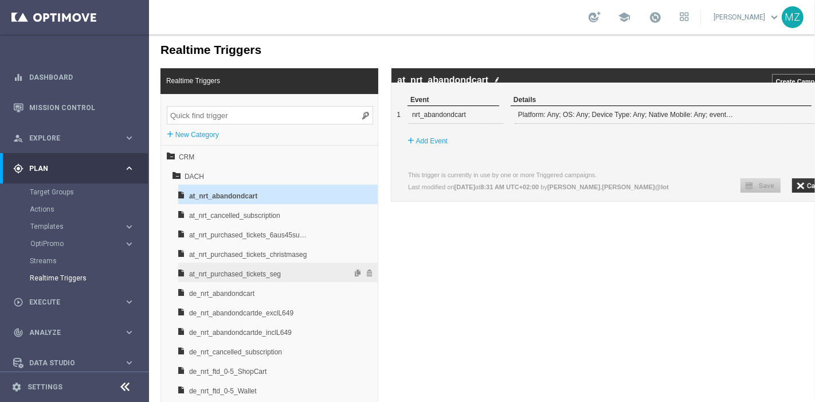
scroll to position [64, 0]
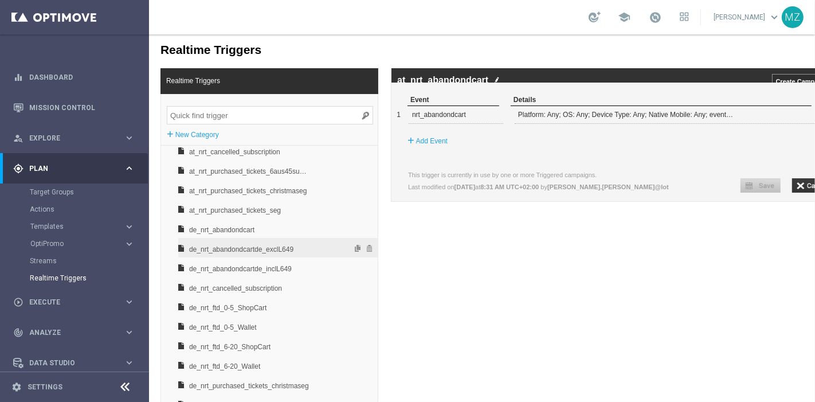
click at [268, 245] on span "de_nrt_abandondcartde_exclL649" at bounding box center [249, 248] width 120 height 19
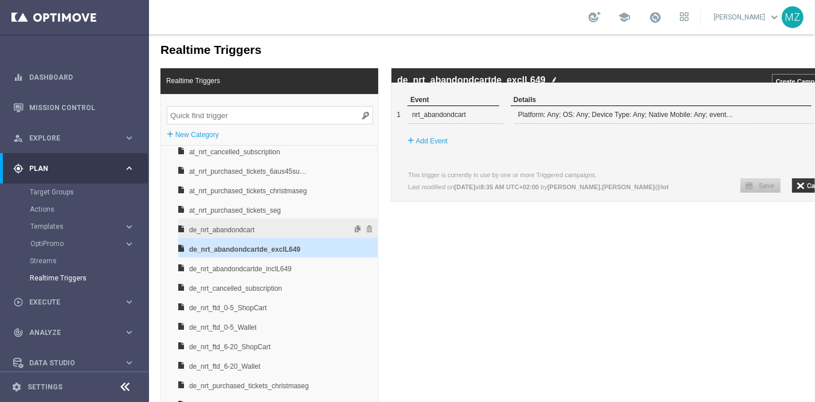
click at [256, 225] on span "de_nrt_abandondcart" at bounding box center [249, 229] width 120 height 19
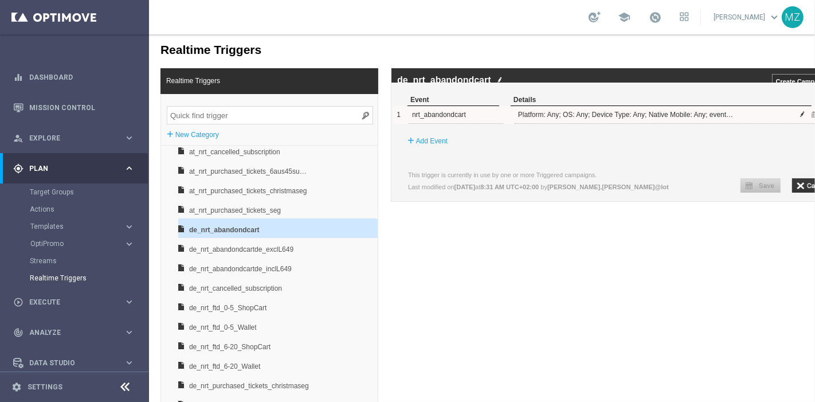
click at [801, 117] on span at bounding box center [802, 113] width 7 height 7
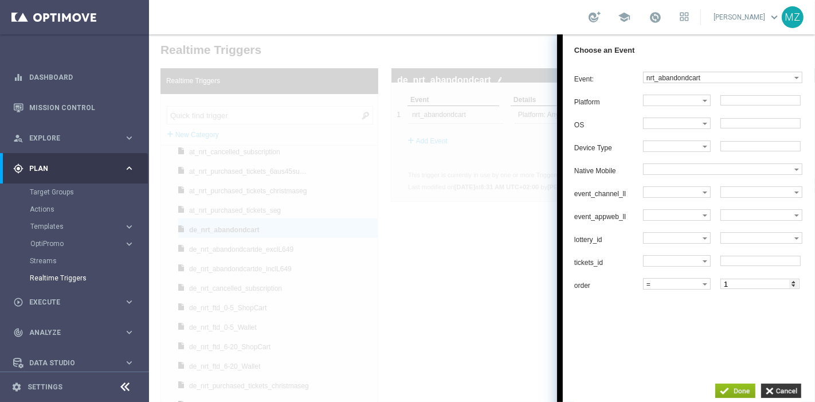
click at [444, 291] on div at bounding box center [481, 217] width 666 height 367
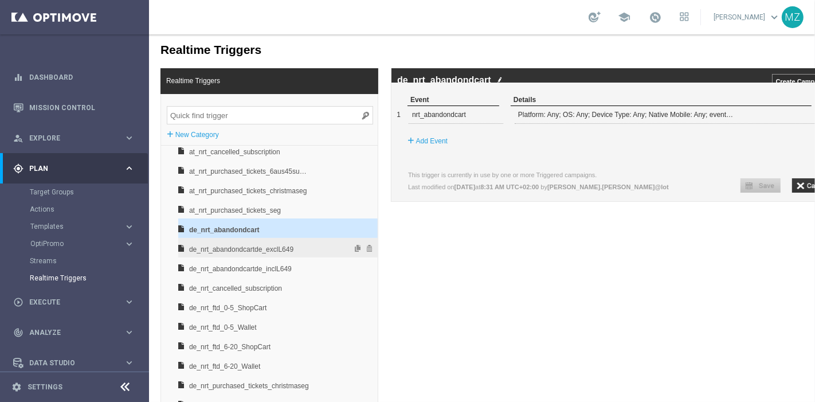
click at [253, 245] on span "de_nrt_abandondcartde_exclL649" at bounding box center [249, 248] width 120 height 19
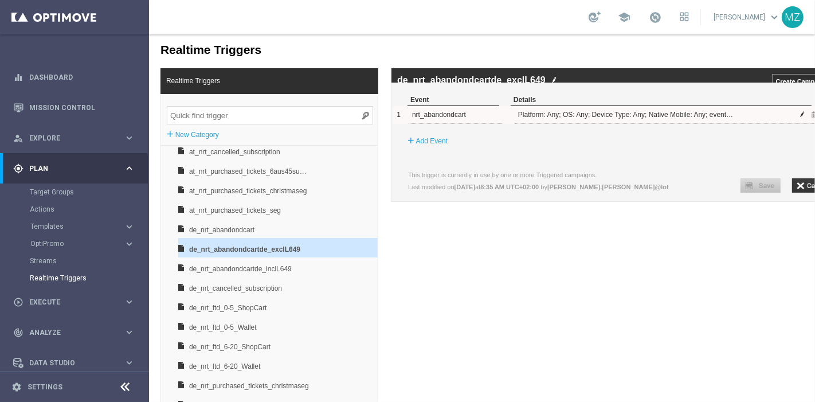
click at [802, 117] on span at bounding box center [802, 113] width 7 height 7
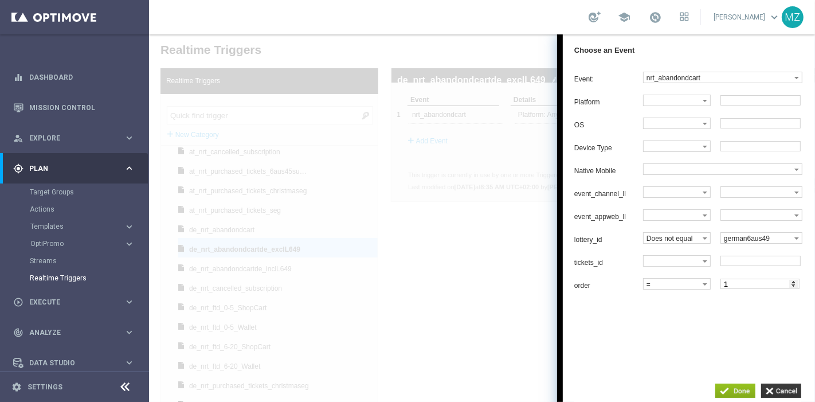
click at [491, 303] on div at bounding box center [481, 217] width 666 height 367
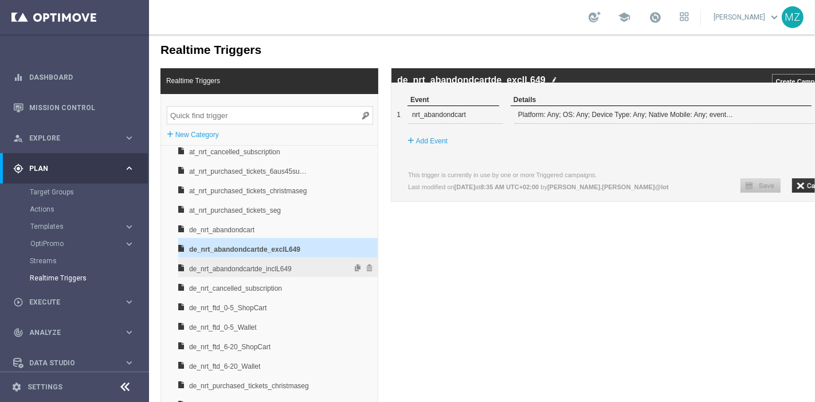
click at [281, 271] on span "de_nrt_abandondcartde_inclL649" at bounding box center [249, 268] width 120 height 19
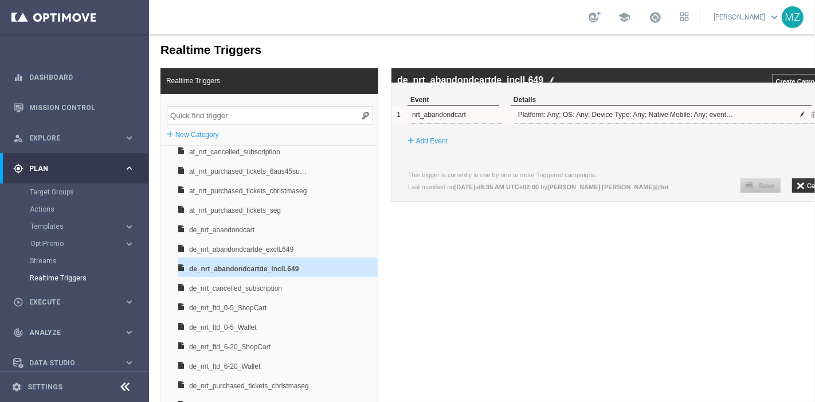
click at [801, 117] on span at bounding box center [802, 113] width 7 height 7
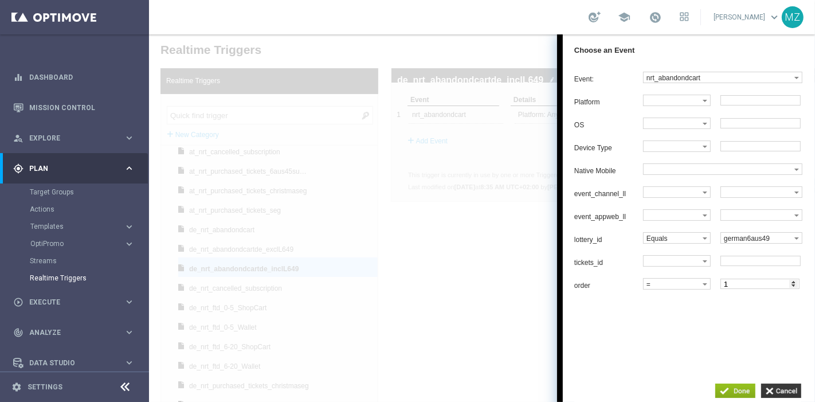
click at [473, 308] on div at bounding box center [481, 217] width 666 height 367
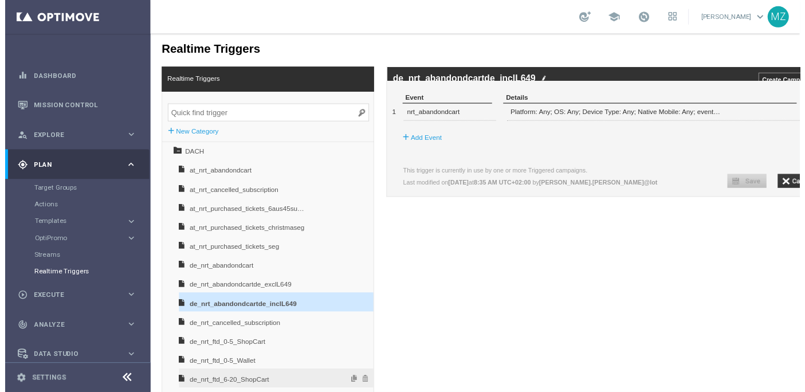
scroll to position [0, 0]
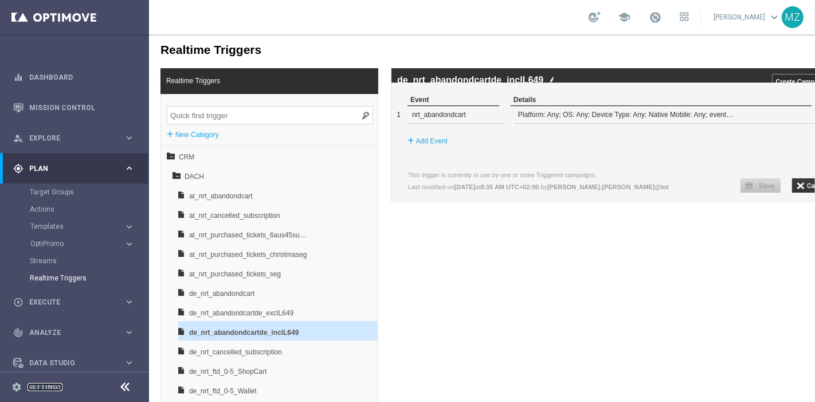
click at [46, 383] on link "Settings" at bounding box center [45, 386] width 35 height 7
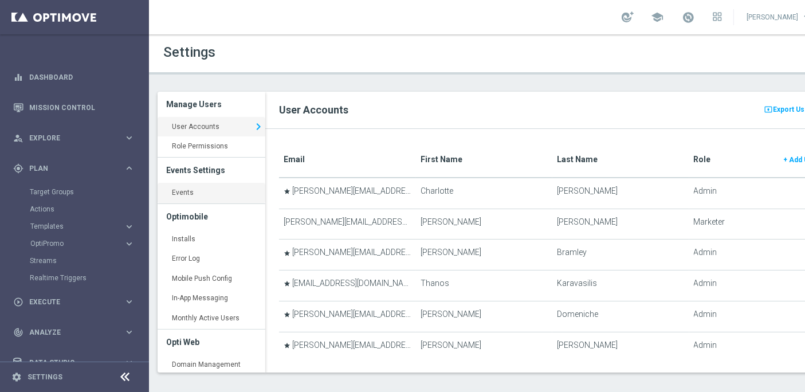
click at [186, 188] on link "Events keyboard_arrow_right" at bounding box center [212, 193] width 108 height 21
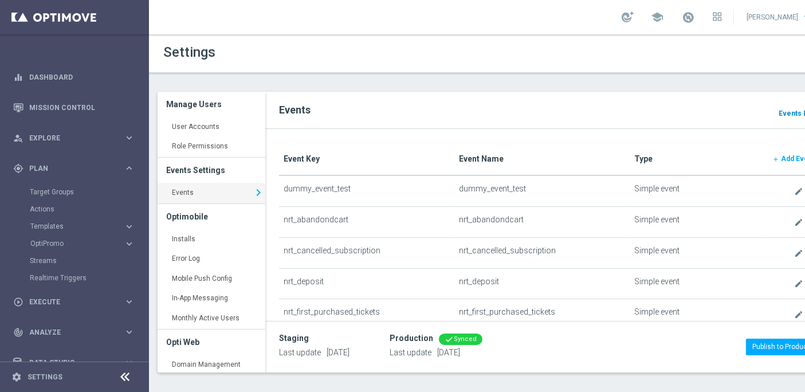
click at [788, 111] on b "Events Log" at bounding box center [797, 113] width 37 height 8
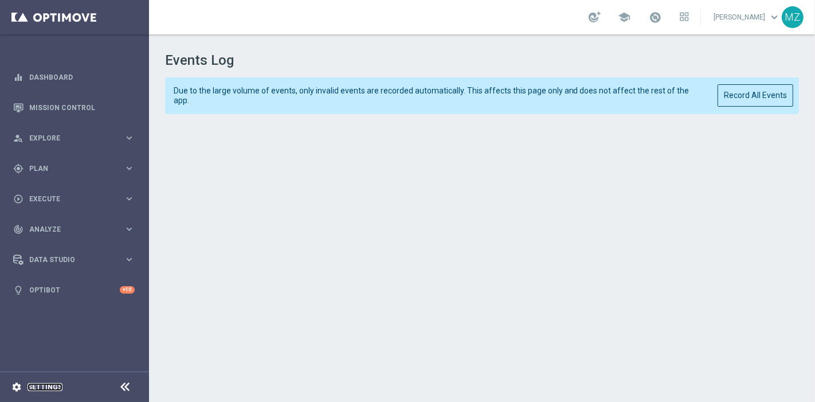
click at [37, 386] on link "Settings" at bounding box center [45, 386] width 35 height 7
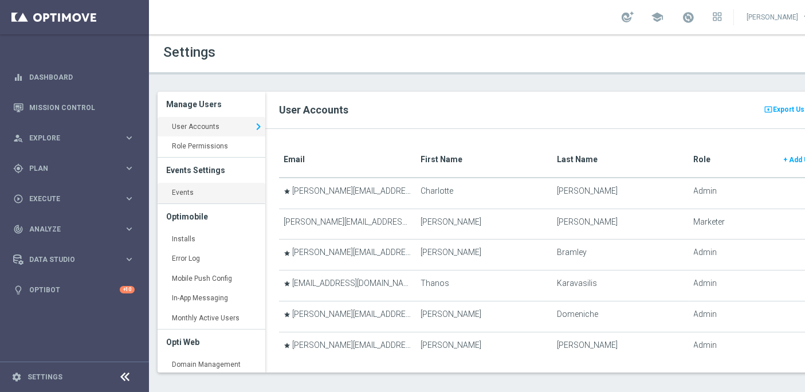
click at [186, 193] on link "Events keyboard_arrow_right" at bounding box center [212, 193] width 108 height 21
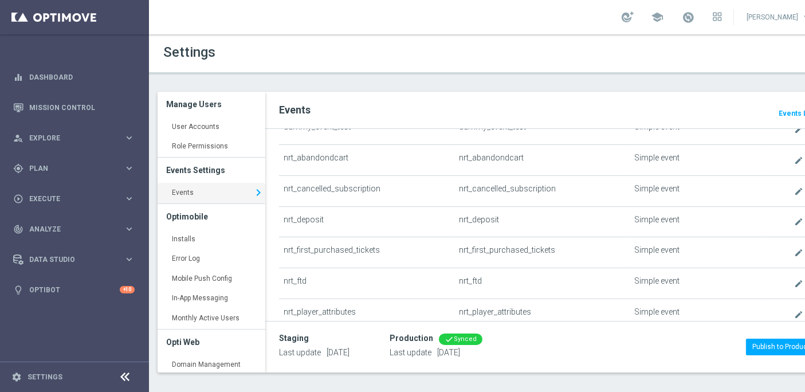
scroll to position [64, 0]
click at [794, 156] on icon "create" at bounding box center [798, 158] width 9 height 9
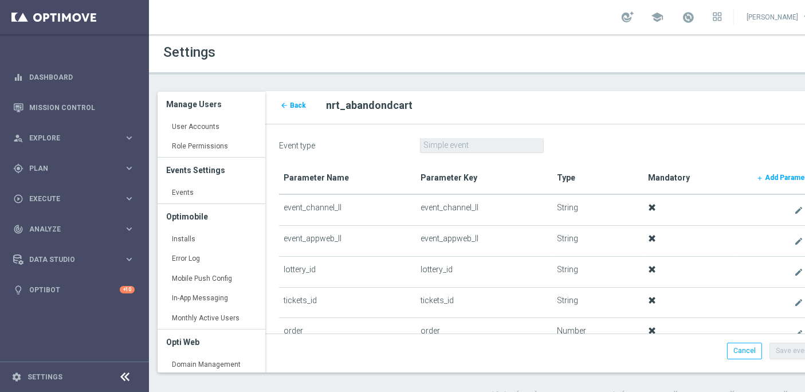
scroll to position [57, 0]
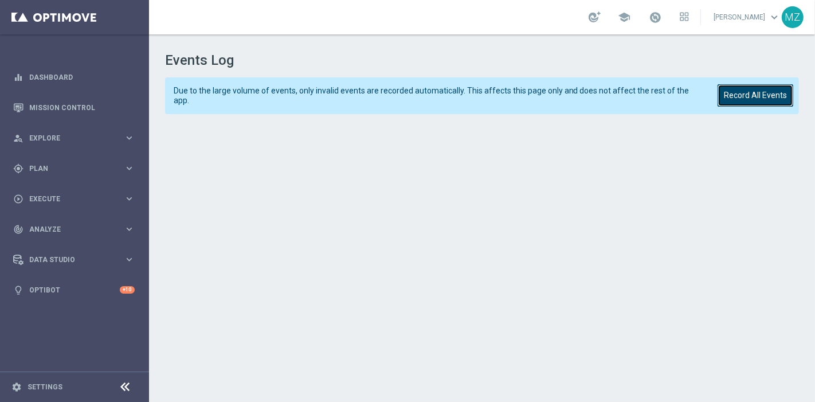
click at [763, 99] on button "Record All Events" at bounding box center [756, 95] width 76 height 22
click at [750, 95] on button "Record All Events" at bounding box center [756, 95] width 76 height 22
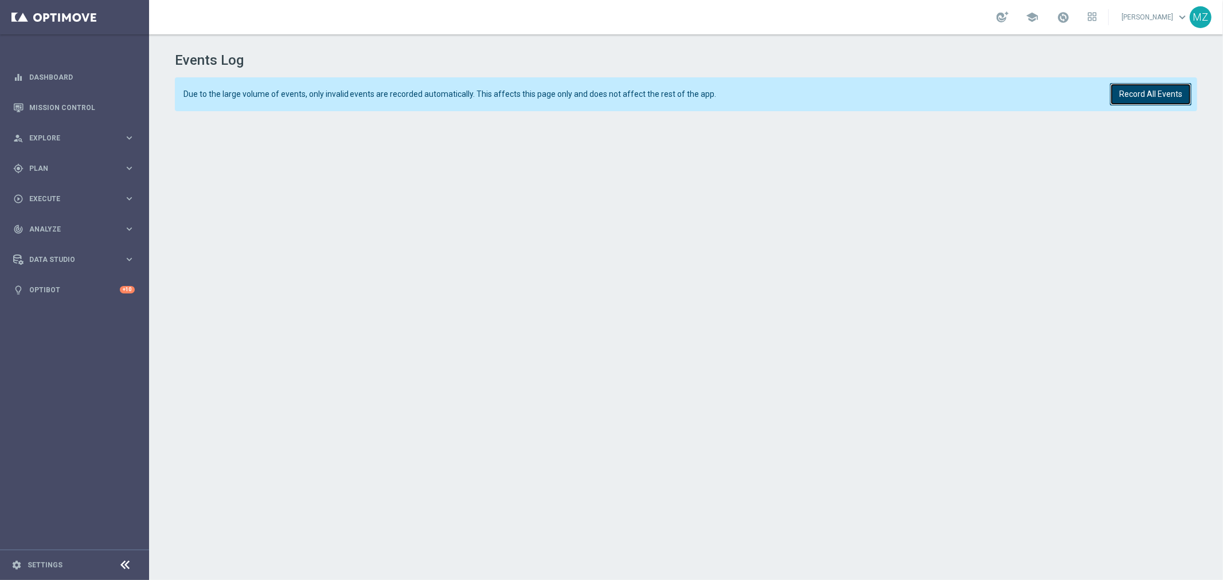
click at [815, 95] on button "Record All Events" at bounding box center [1150, 94] width 81 height 22
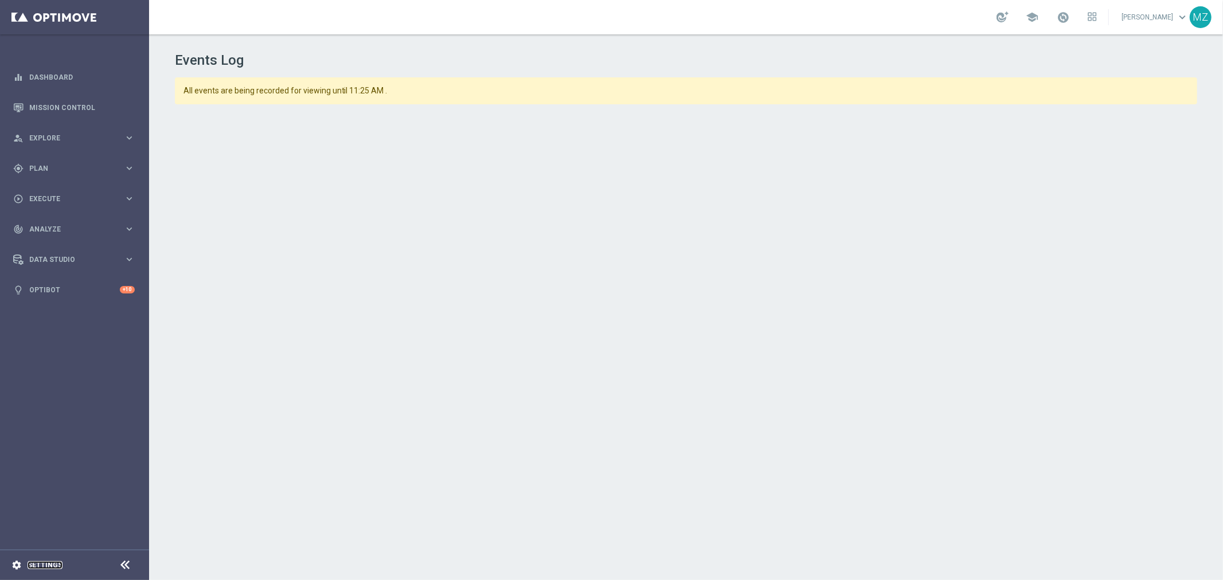
click at [42, 401] on link "Settings" at bounding box center [45, 565] width 35 height 7
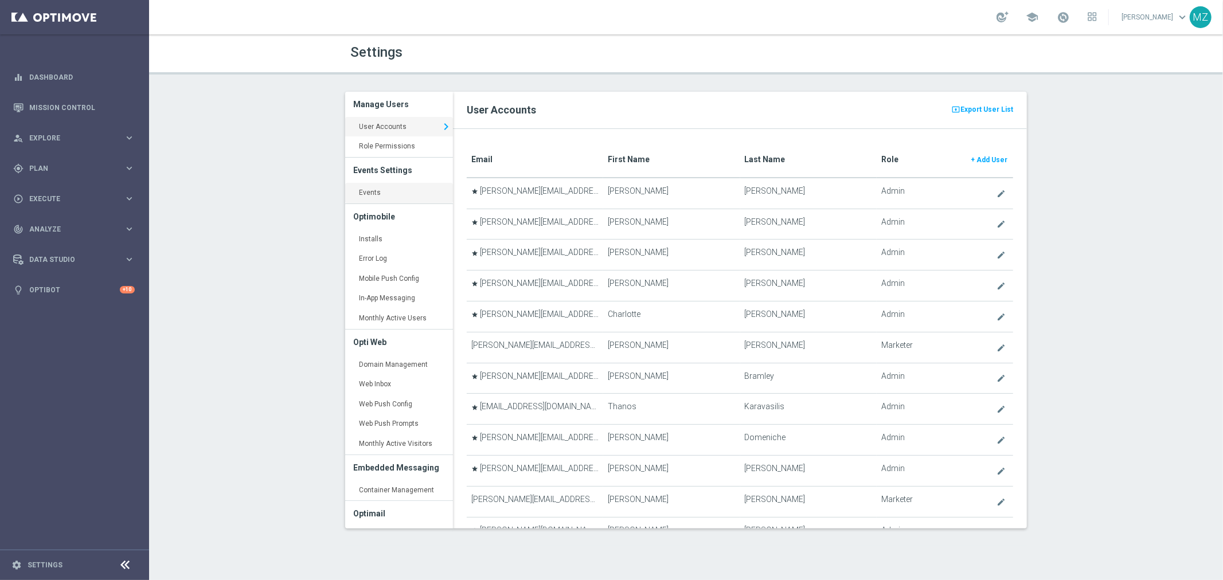
click at [379, 195] on link "Events keyboard_arrow_right" at bounding box center [399, 193] width 108 height 21
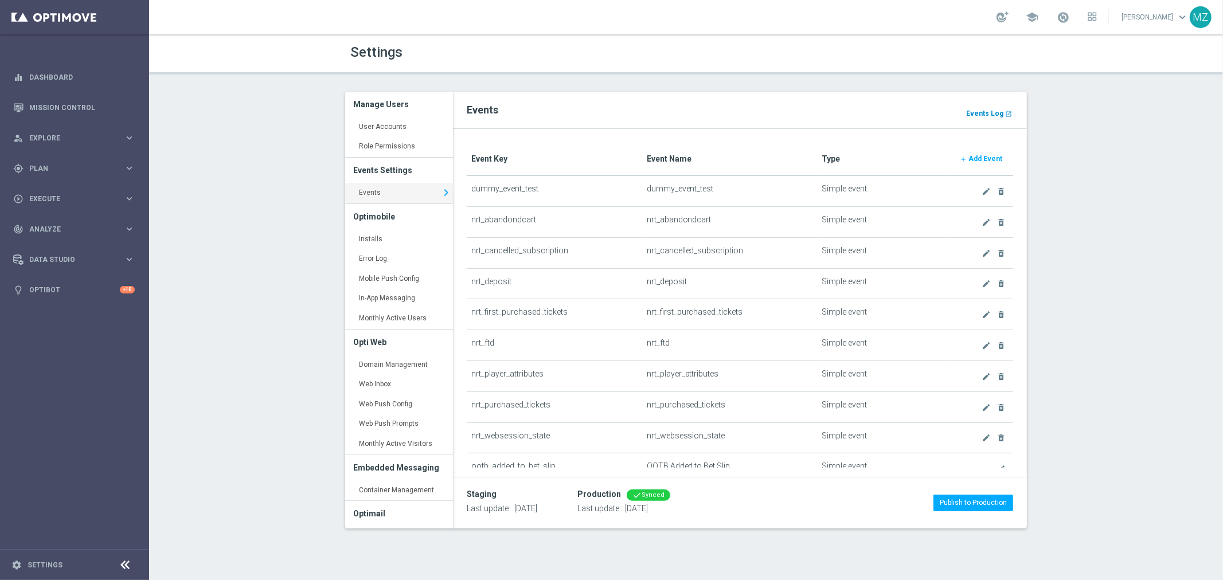
click at [815, 112] on b "Events Log" at bounding box center [984, 113] width 37 height 8
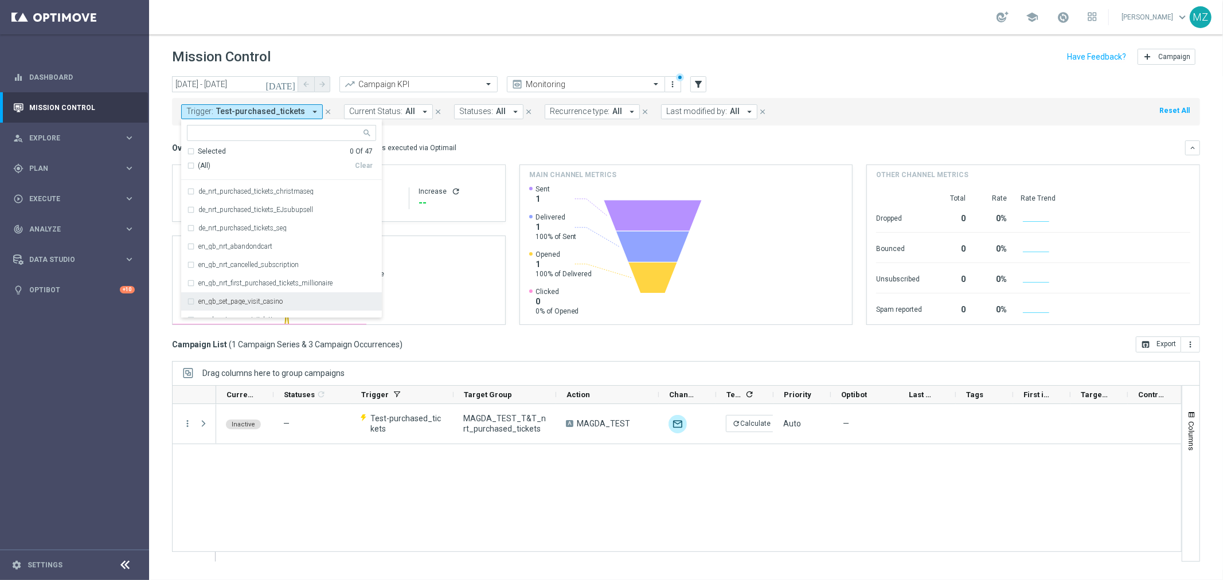
scroll to position [255, 0]
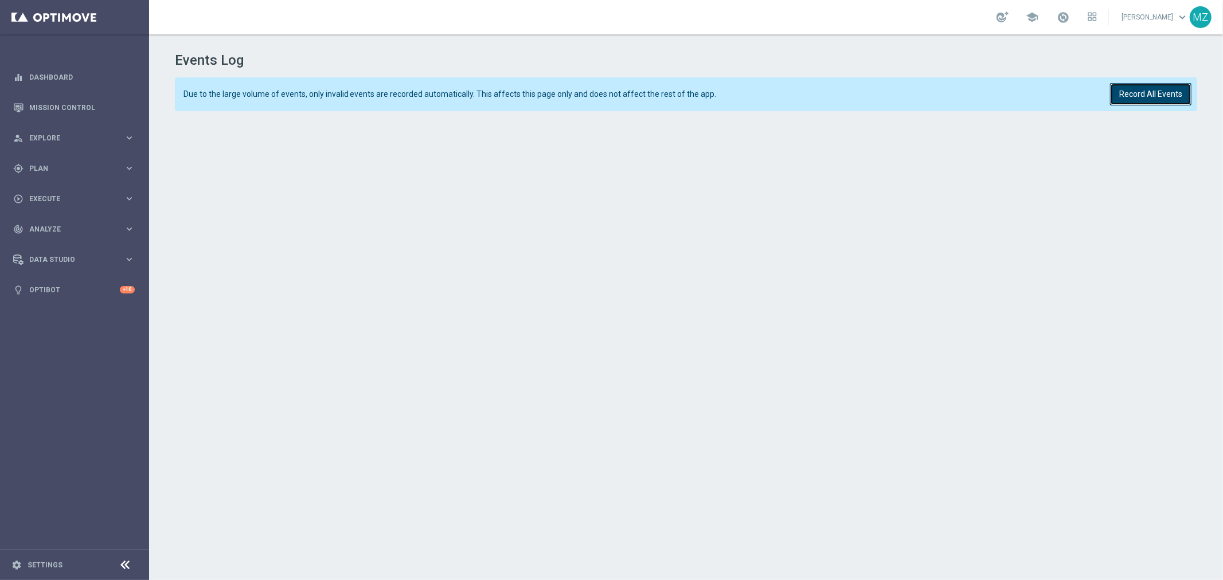
click at [1162, 84] on button "Record All Events" at bounding box center [1150, 94] width 81 height 22
click at [1137, 97] on button "Record All Events" at bounding box center [1150, 94] width 81 height 22
